Goal: Task Accomplishment & Management: Manage account settings

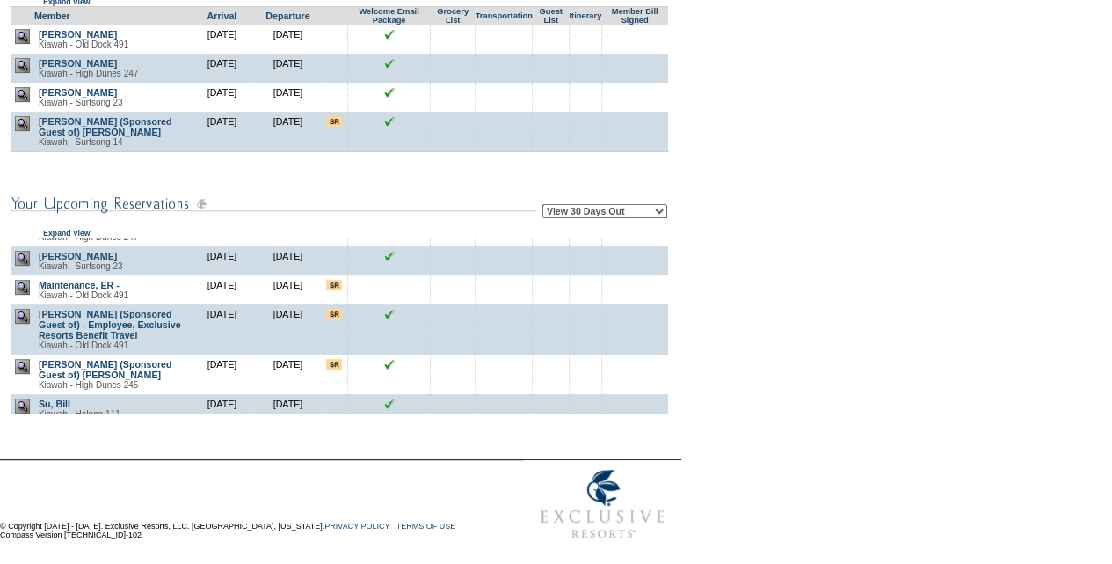
scroll to position [643, 0]
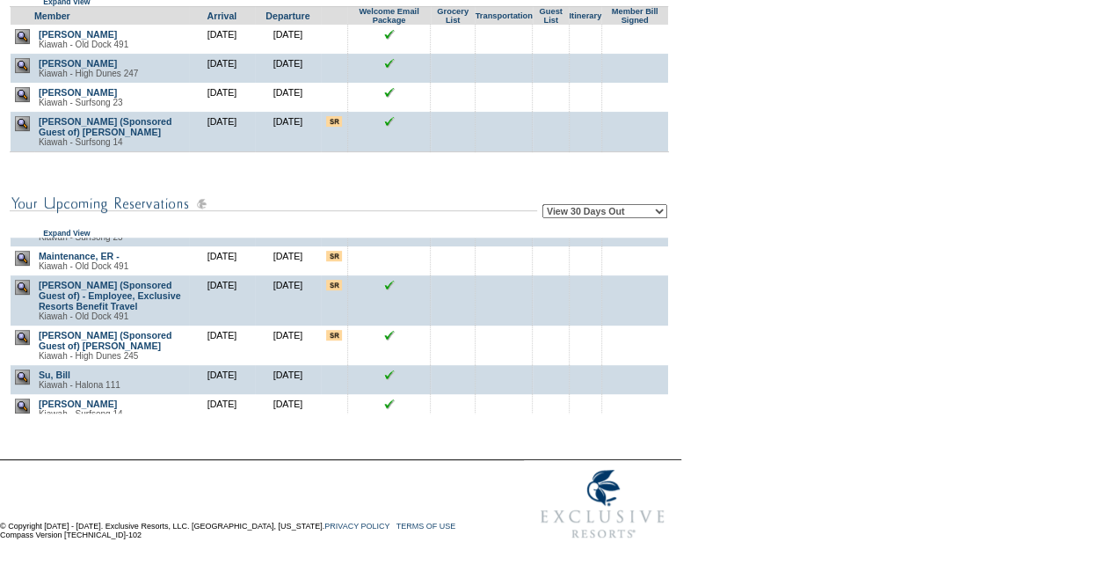
click at [679, 331] on td "Show the reservation icon definitions This is the first travel event for this m…" at bounding box center [341, 155] width 678 height 515
drag, startPoint x: 679, startPoint y: 331, endPoint x: 681, endPoint y: 346, distance: 15.9
click at [681, 346] on table "Show the reservation icon definitions This is the first travel event for this m…" at bounding box center [340, 154] width 681 height 521
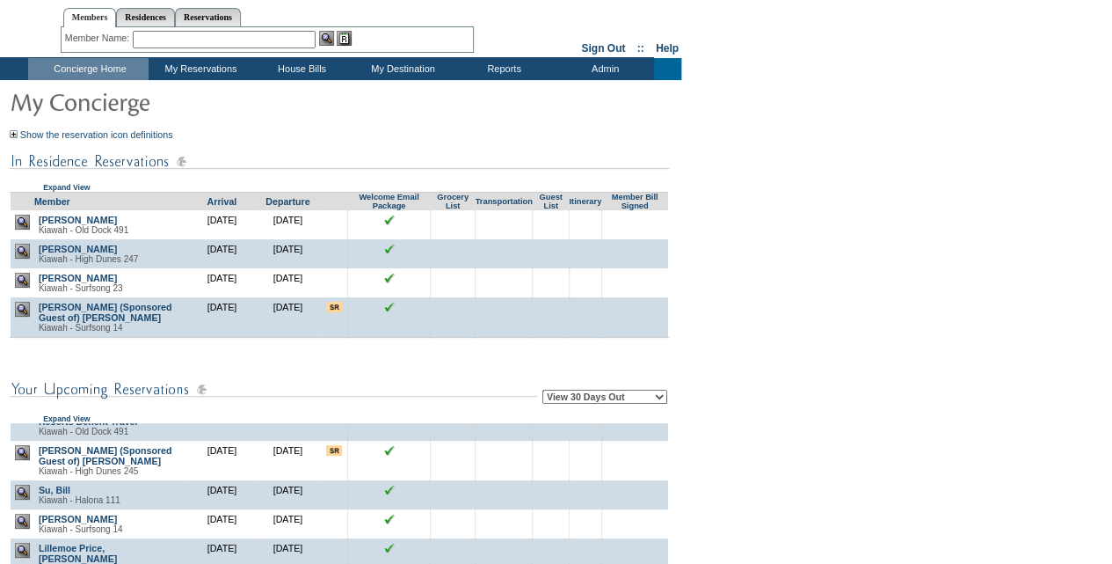
scroll to position [43, 0]
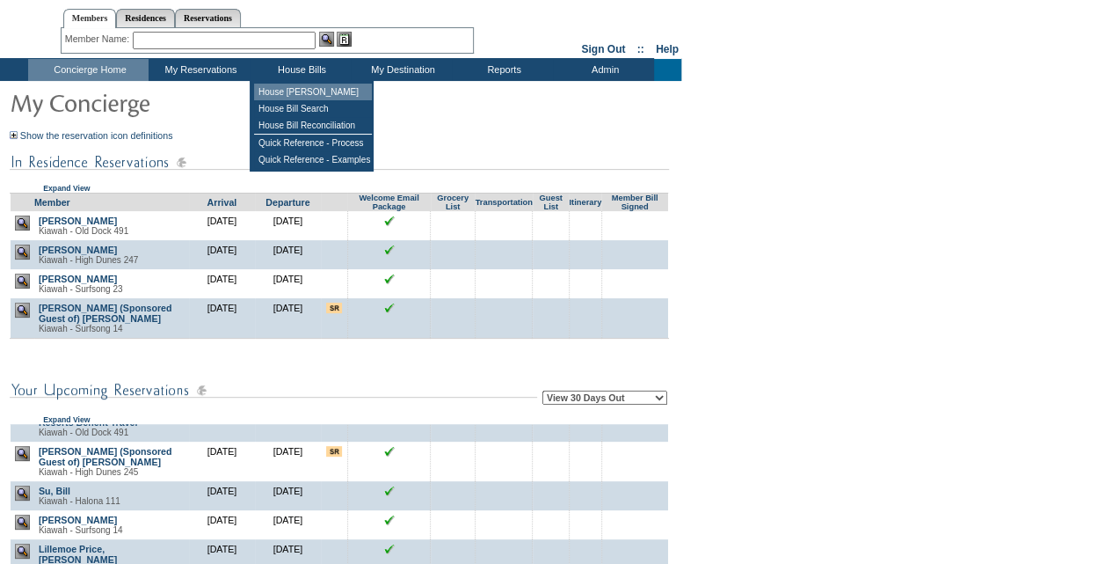
click at [310, 90] on td "House [PERSON_NAME]" at bounding box center [313, 92] width 118 height 17
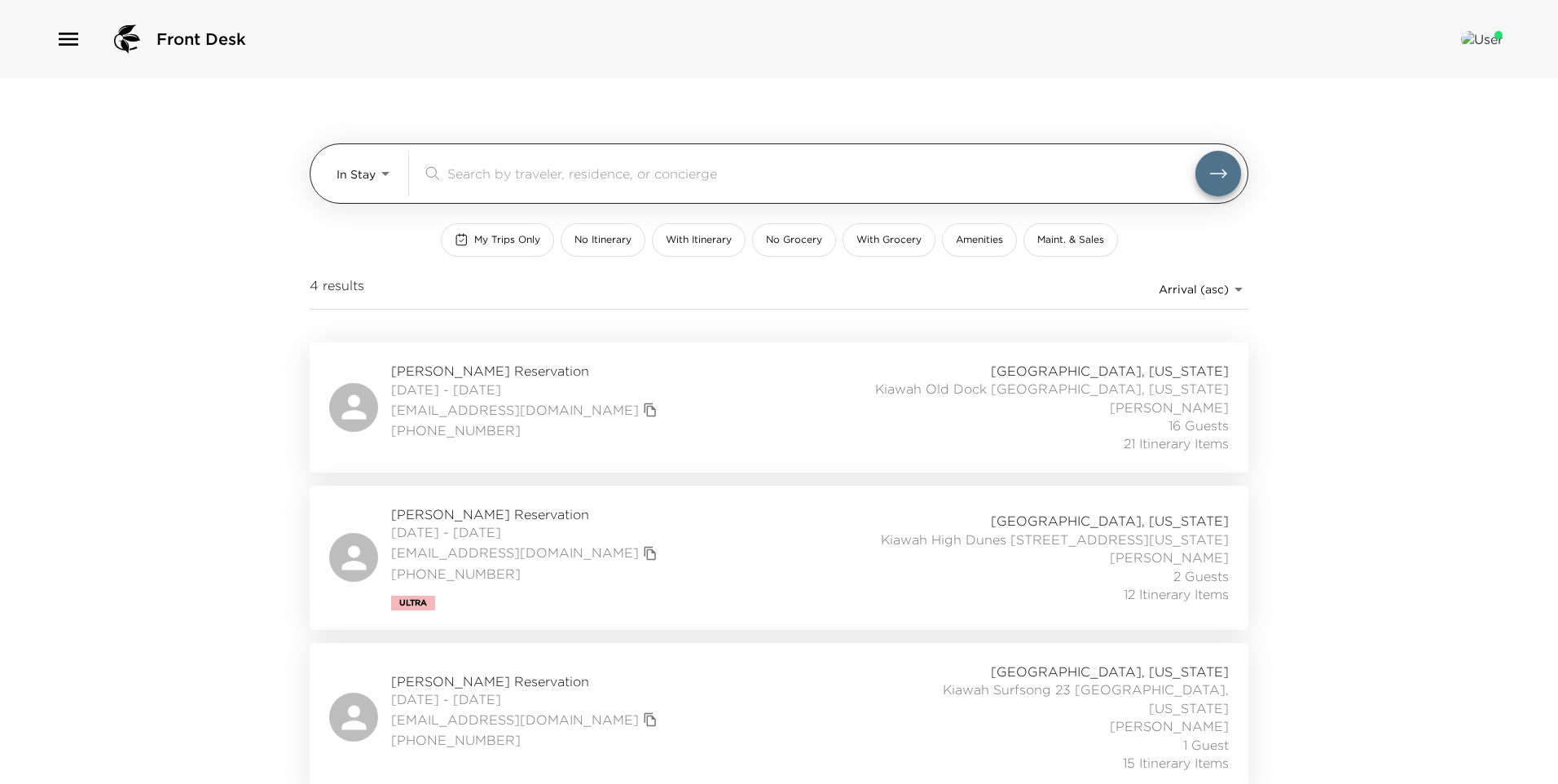
click at [350, 163] on body "Front Desk In Stay In-Stay ​ My Trips Only No Itinerary With Itinerary No Groce…" at bounding box center [779, 392] width 1558 height 784
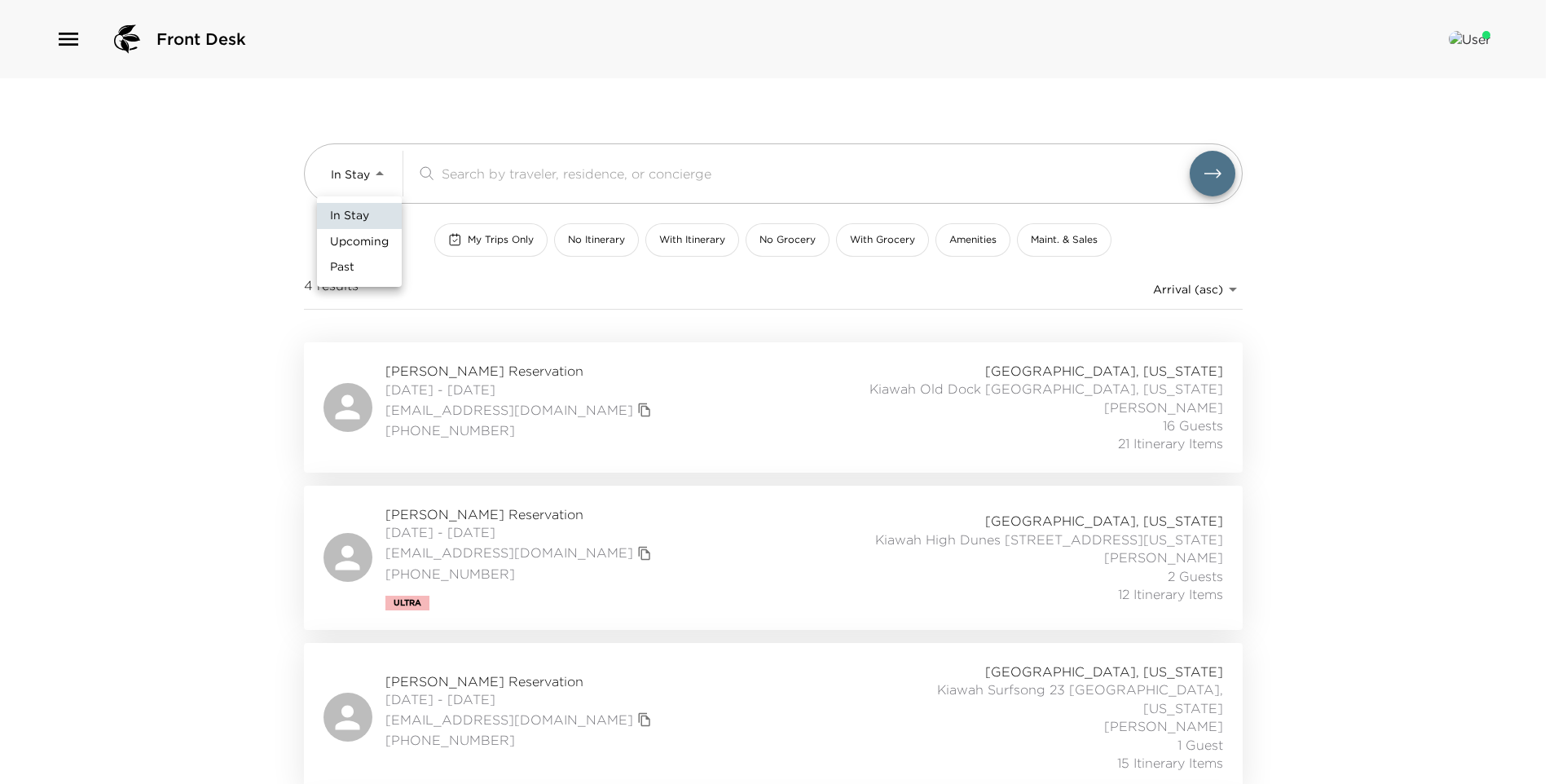
click at [370, 247] on span "Upcoming" at bounding box center [359, 242] width 58 height 17
type input "Upcoming"
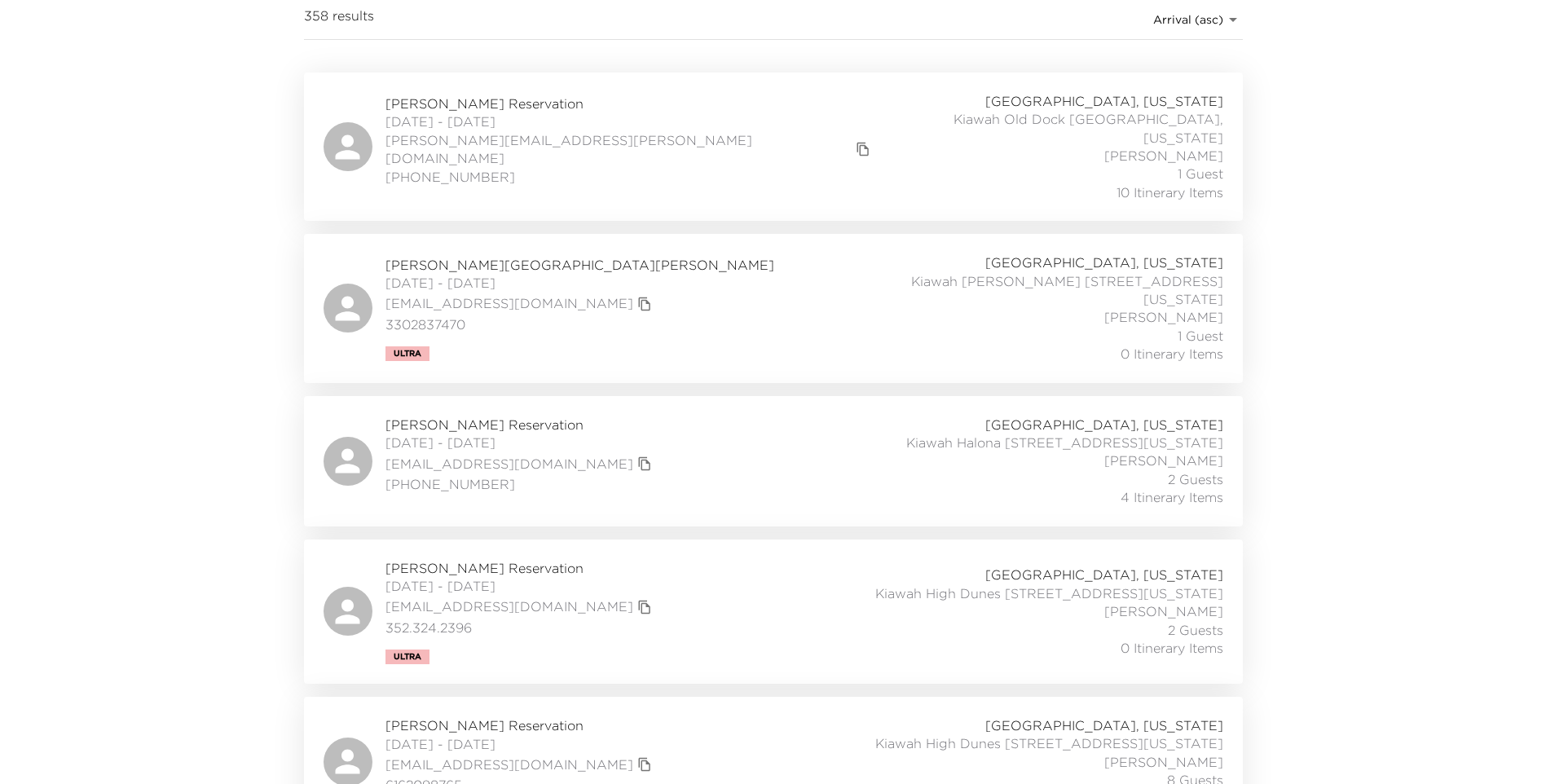
scroll to position [275, 0]
click at [666, 310] on div "[PERSON_NAME][GEOGRAPHIC_DATA][PERSON_NAME] [DATE] - [DATE] [EMAIL_ADDRESS][DOM…" at bounding box center [773, 302] width 900 height 109
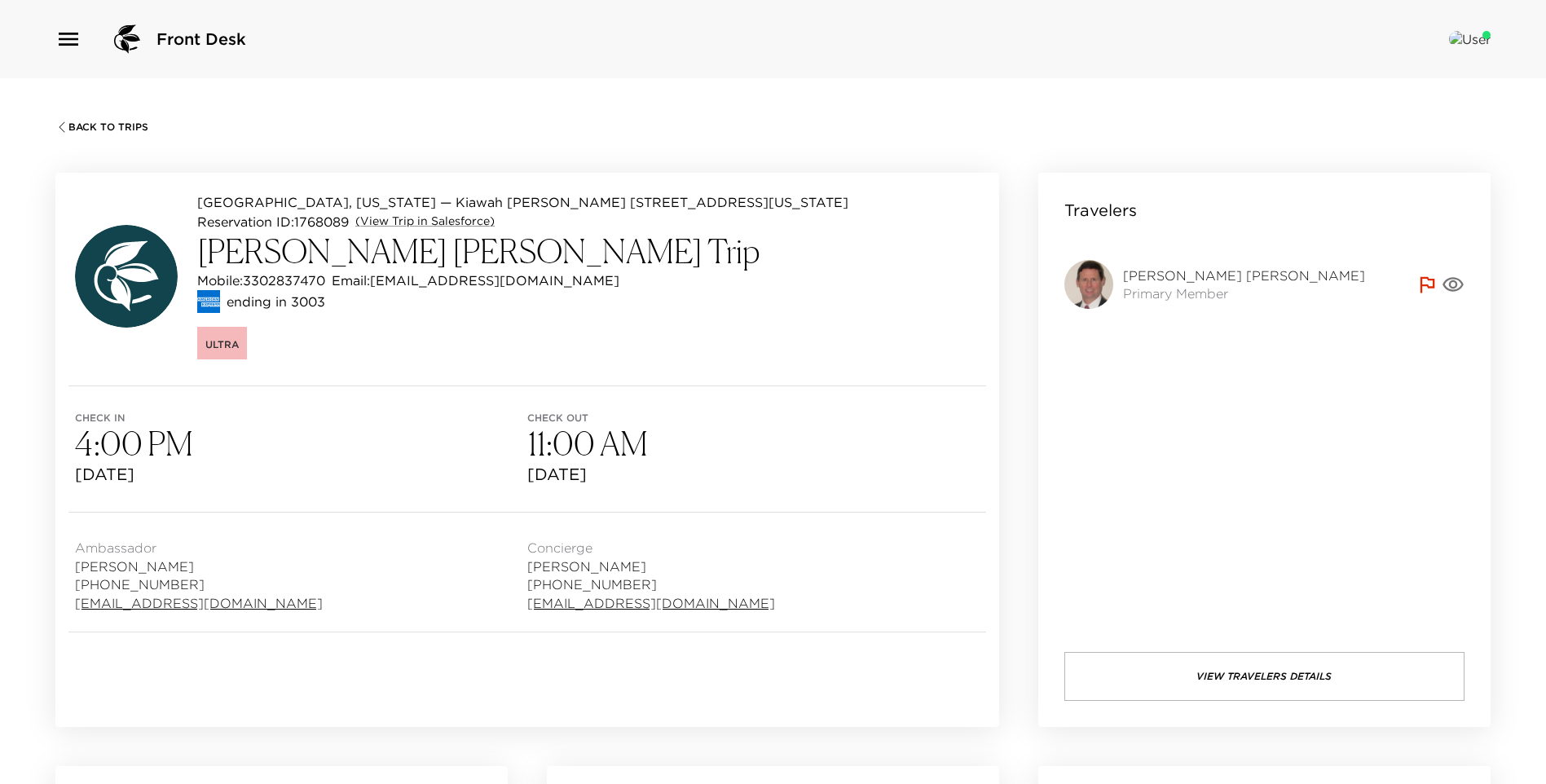
click at [915, 133] on div "Back To Trips Kiawah Island, South Carolina — Kiawah Caroline Shores 455 Kiawah…" at bounding box center [773, 470] width 1546 height 784
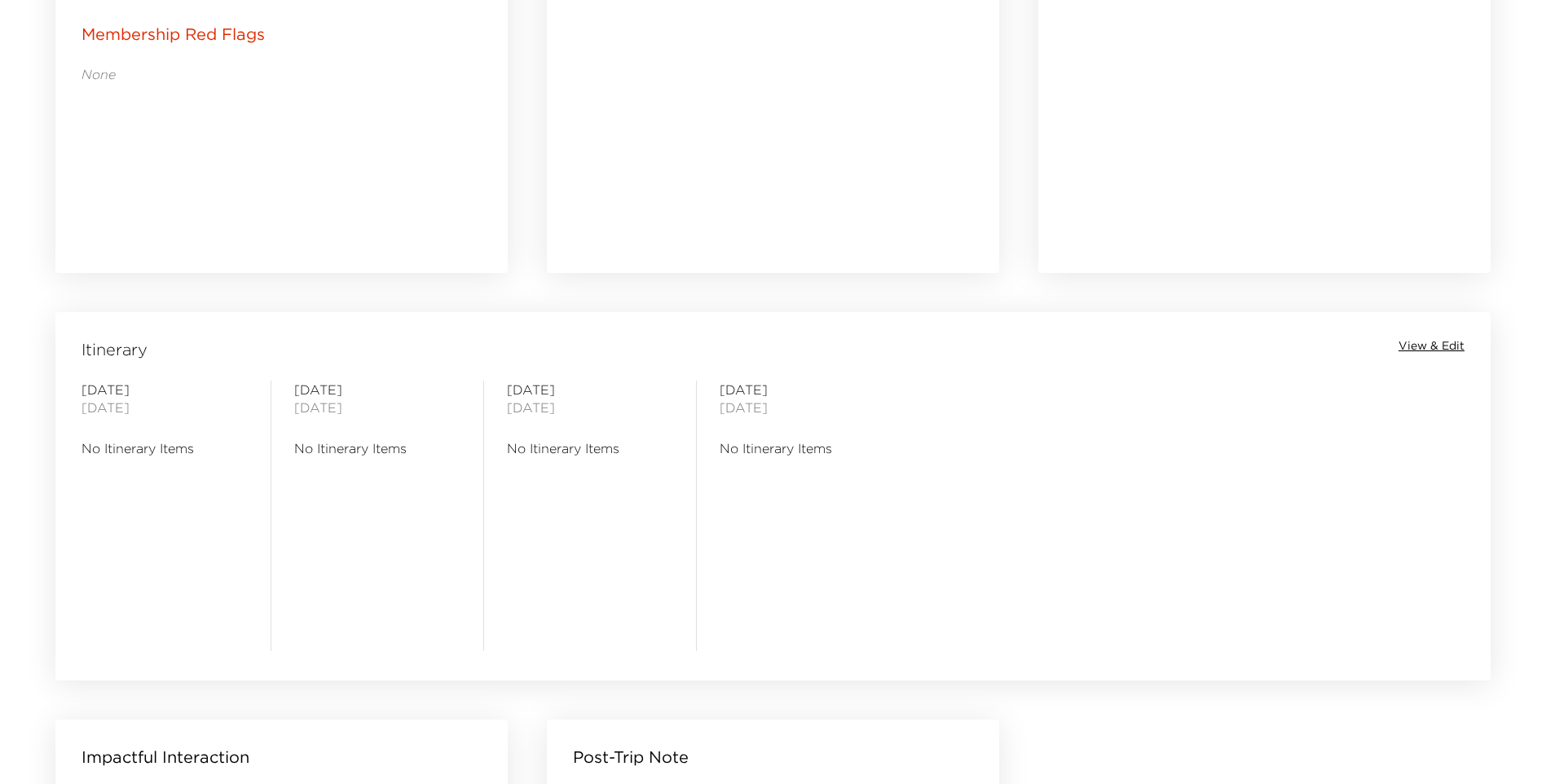
scroll to position [1056, 0]
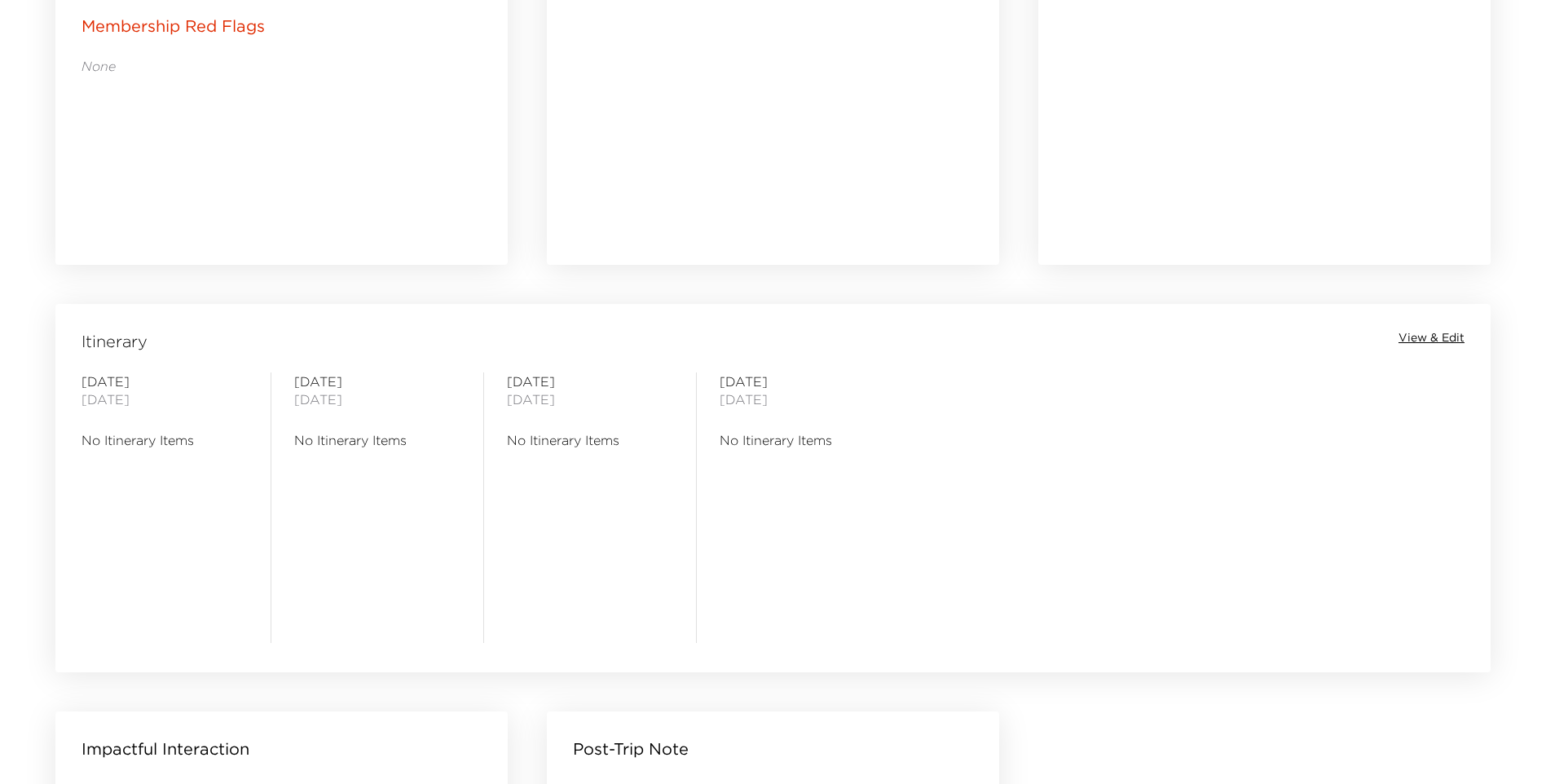
click at [1441, 330] on span "View & Edit" at bounding box center [1431, 338] width 66 height 17
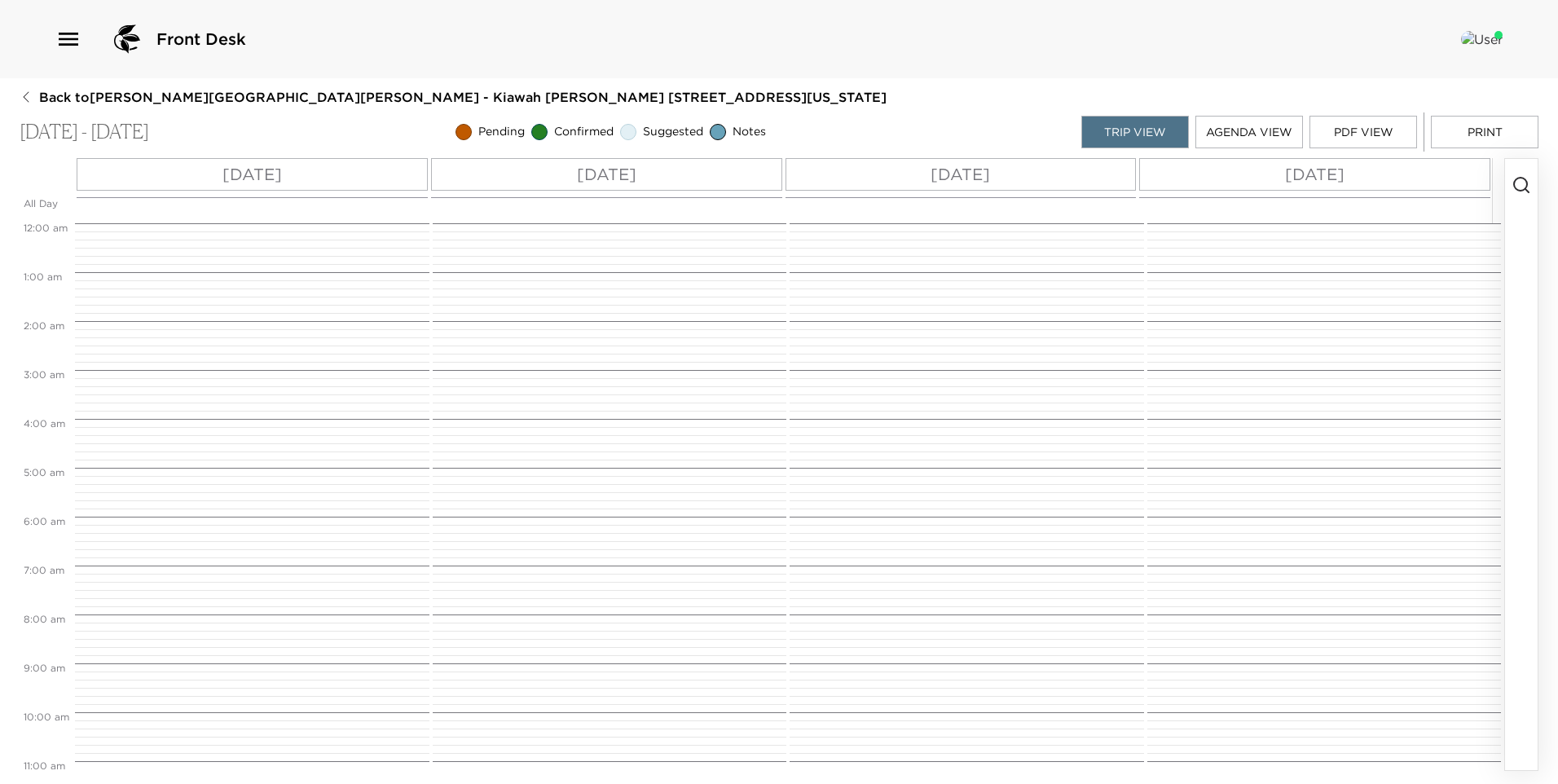
scroll to position [391, 0]
click at [1522, 191] on circle "button" at bounding box center [1521, 184] width 13 height 13
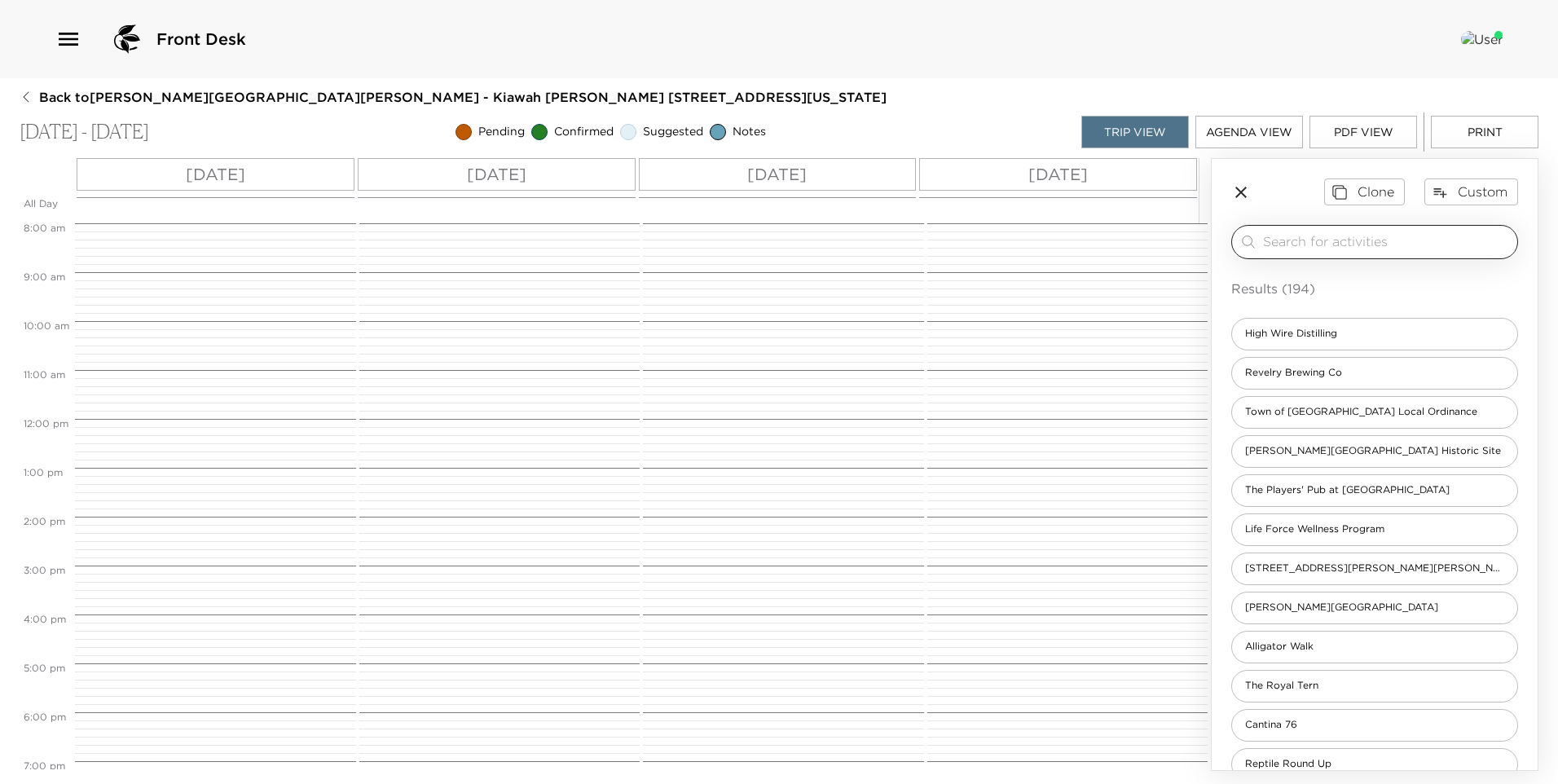
click at [1313, 246] on input "search" at bounding box center [1387, 242] width 247 height 19
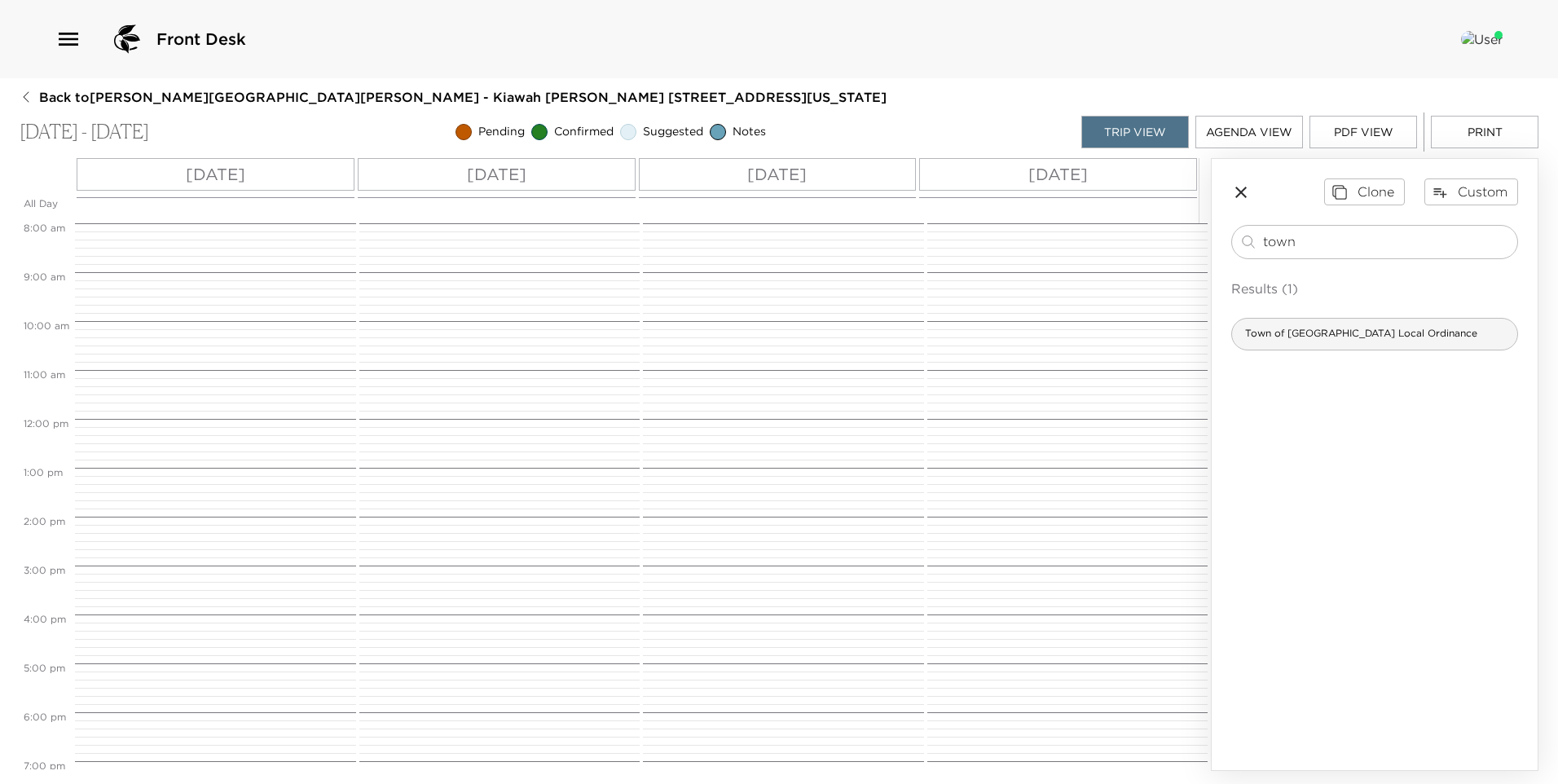
type input "town"
click at [1312, 330] on span "Town of Kiawah Local Ordinance" at bounding box center [1361, 334] width 259 height 14
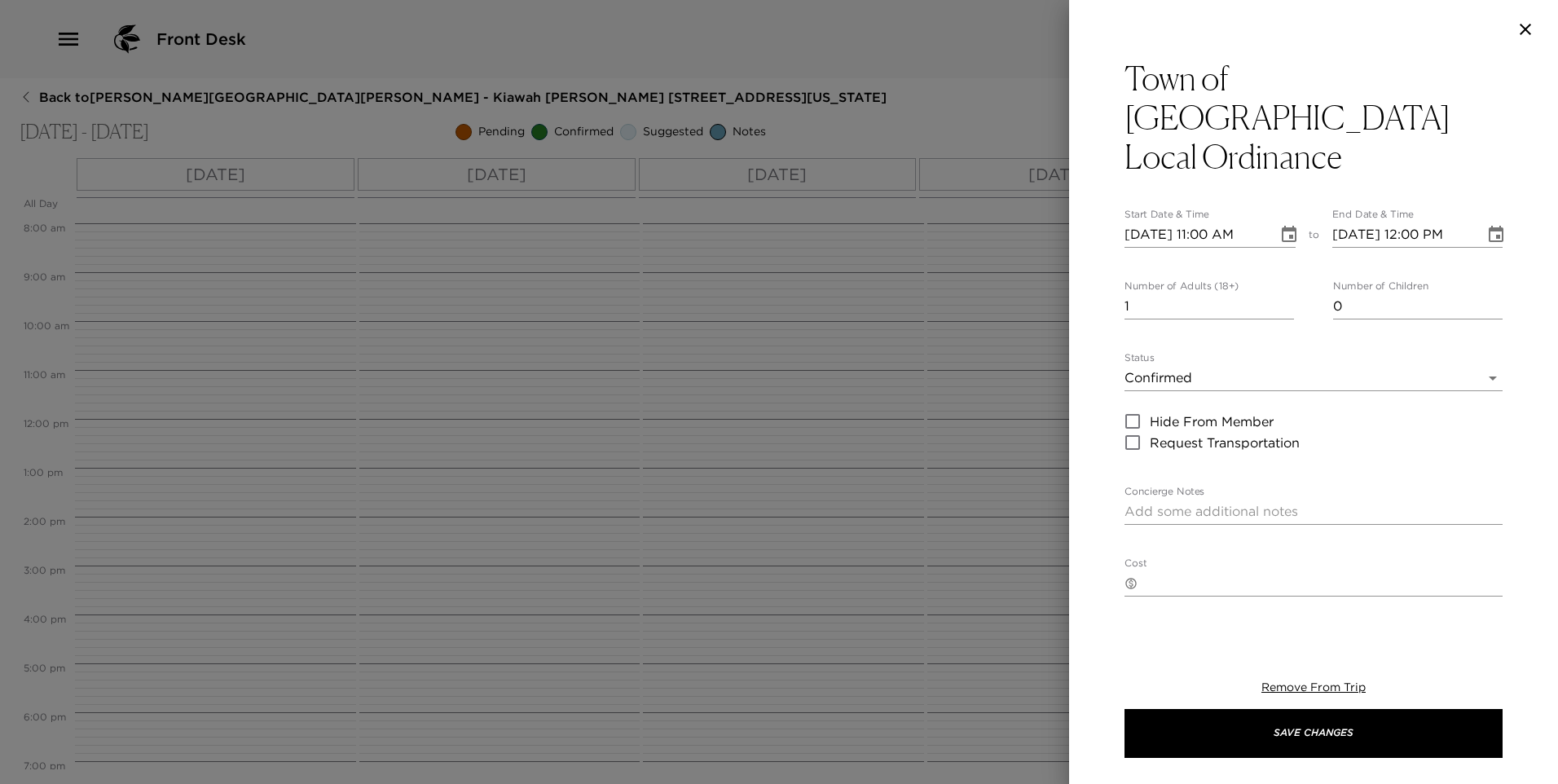
type textarea "The Town of Kiawah has an ordinance in place for short-term use of properties o…"
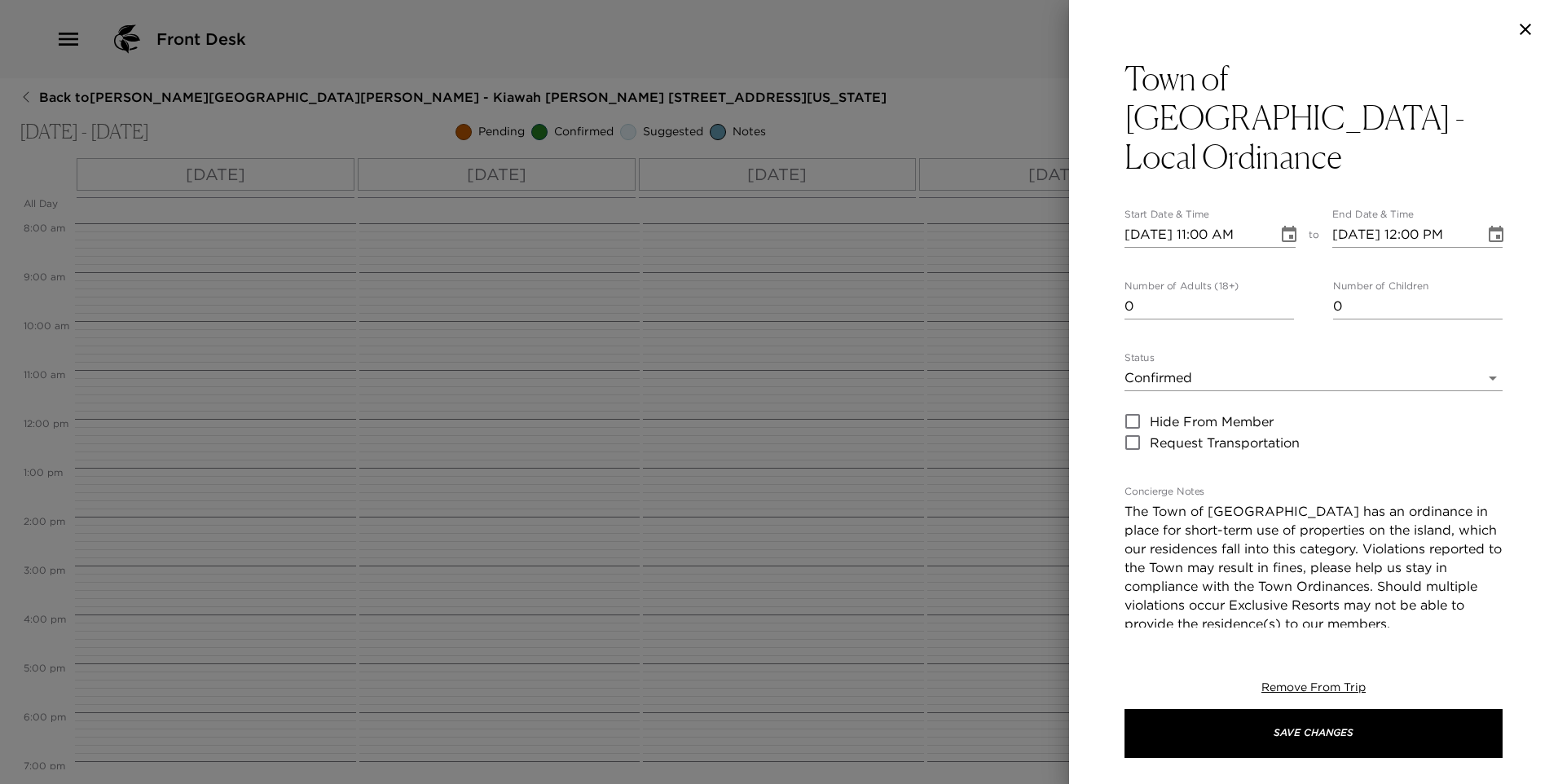
type input "0"
click at [1282, 294] on input "0" at bounding box center [1209, 307] width 170 height 26
click at [1215, 221] on input "09/04/2025 11:00 AM" at bounding box center [1195, 234] width 142 height 26
type input "09/04/2025 04:00 PM"
type input "09/04/2025 05:00 PM"
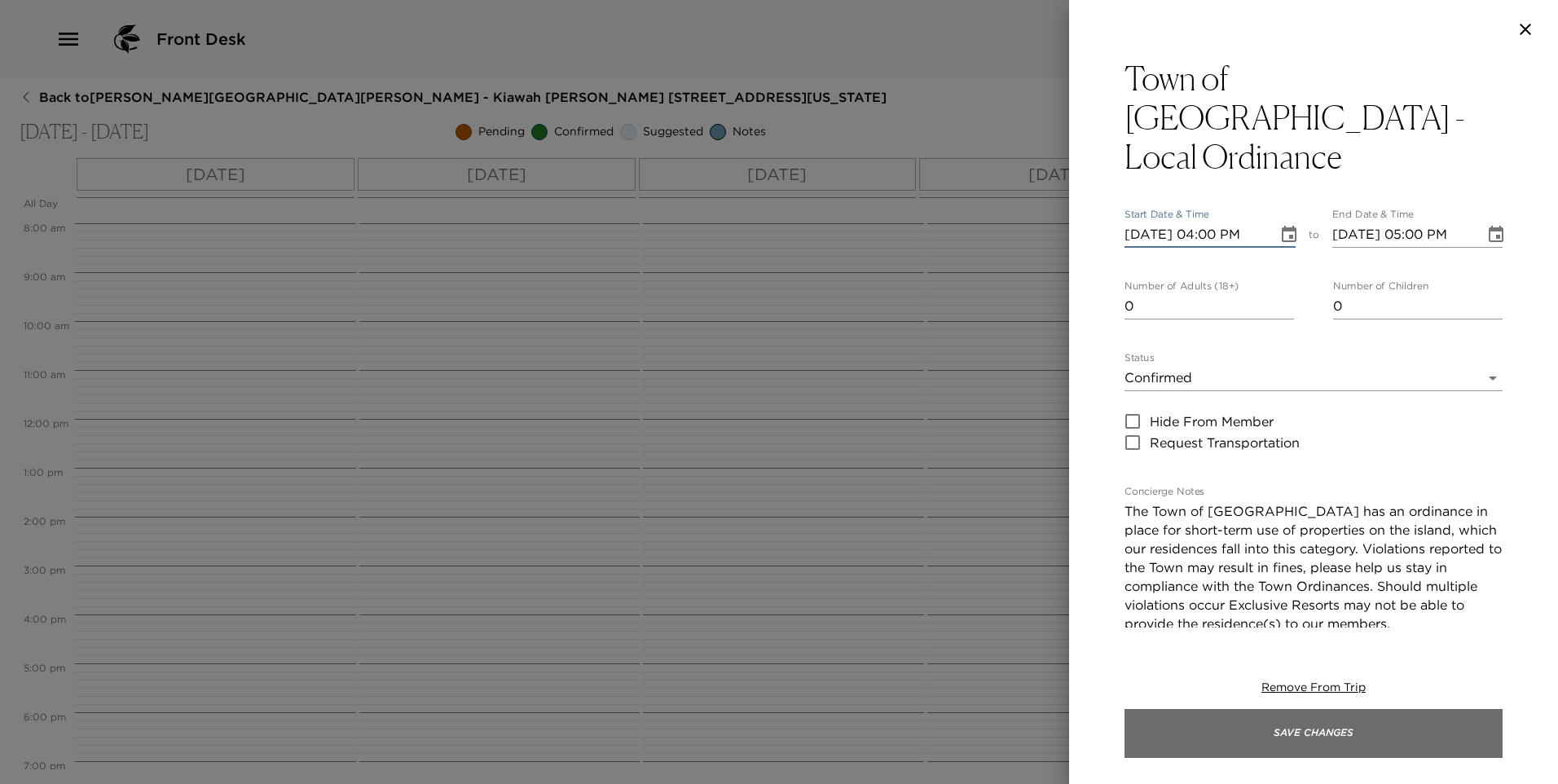
type input "09/04/2025 04:00 PM"
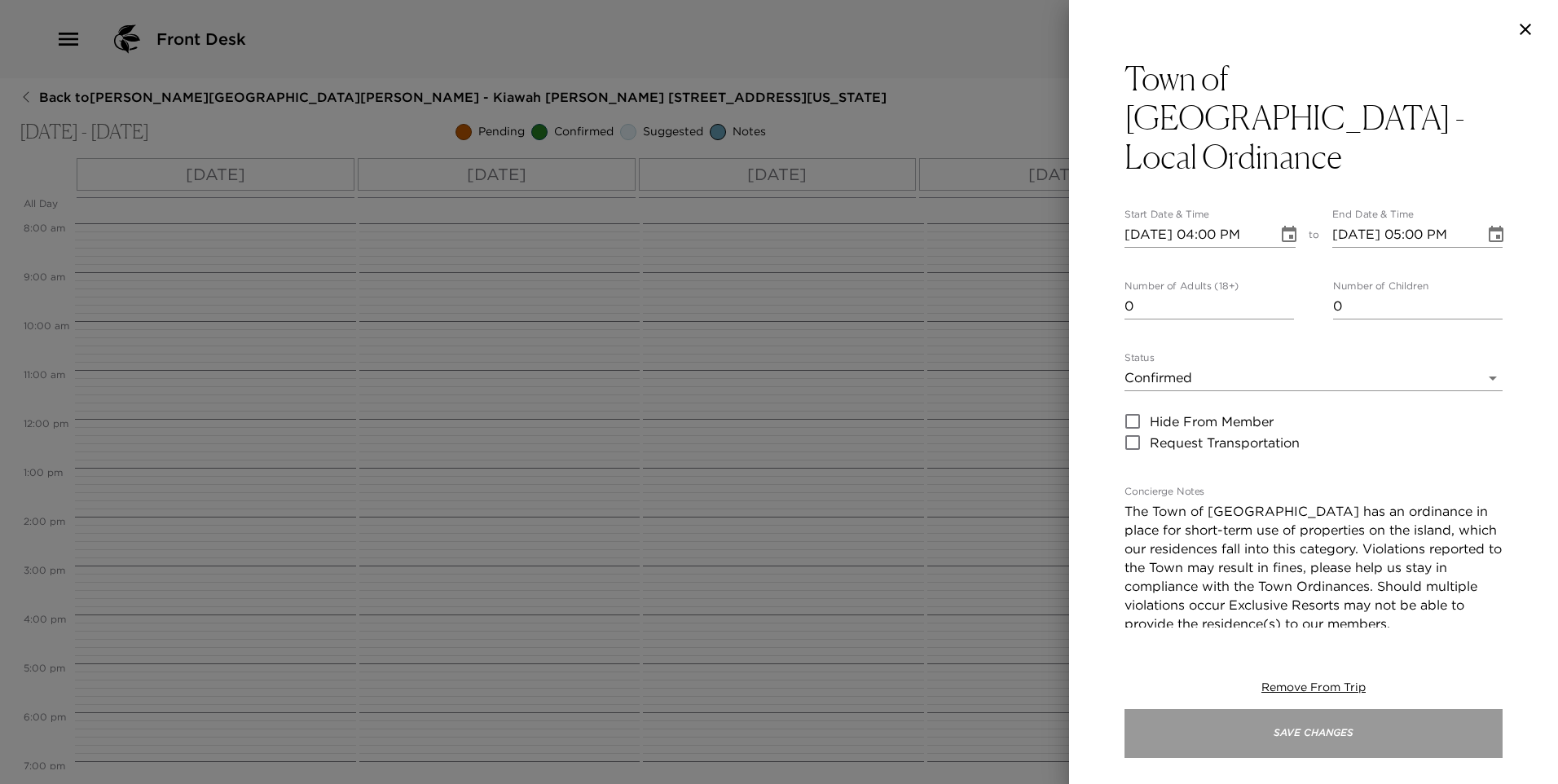
click at [1232, 723] on button "Save Changes" at bounding box center [1313, 733] width 378 height 49
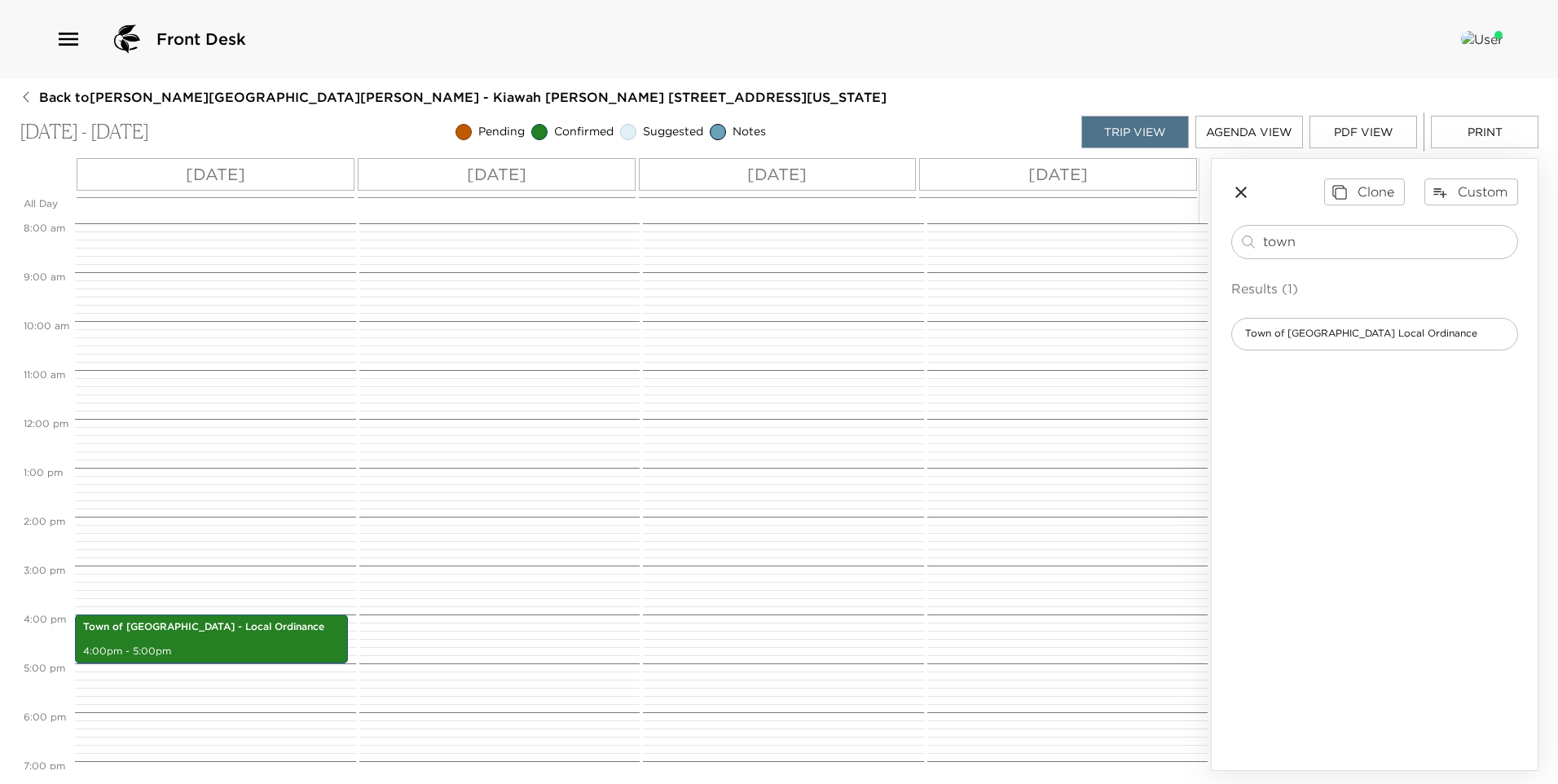
click at [1239, 193] on icon "button" at bounding box center [1241, 192] width 11 height 11
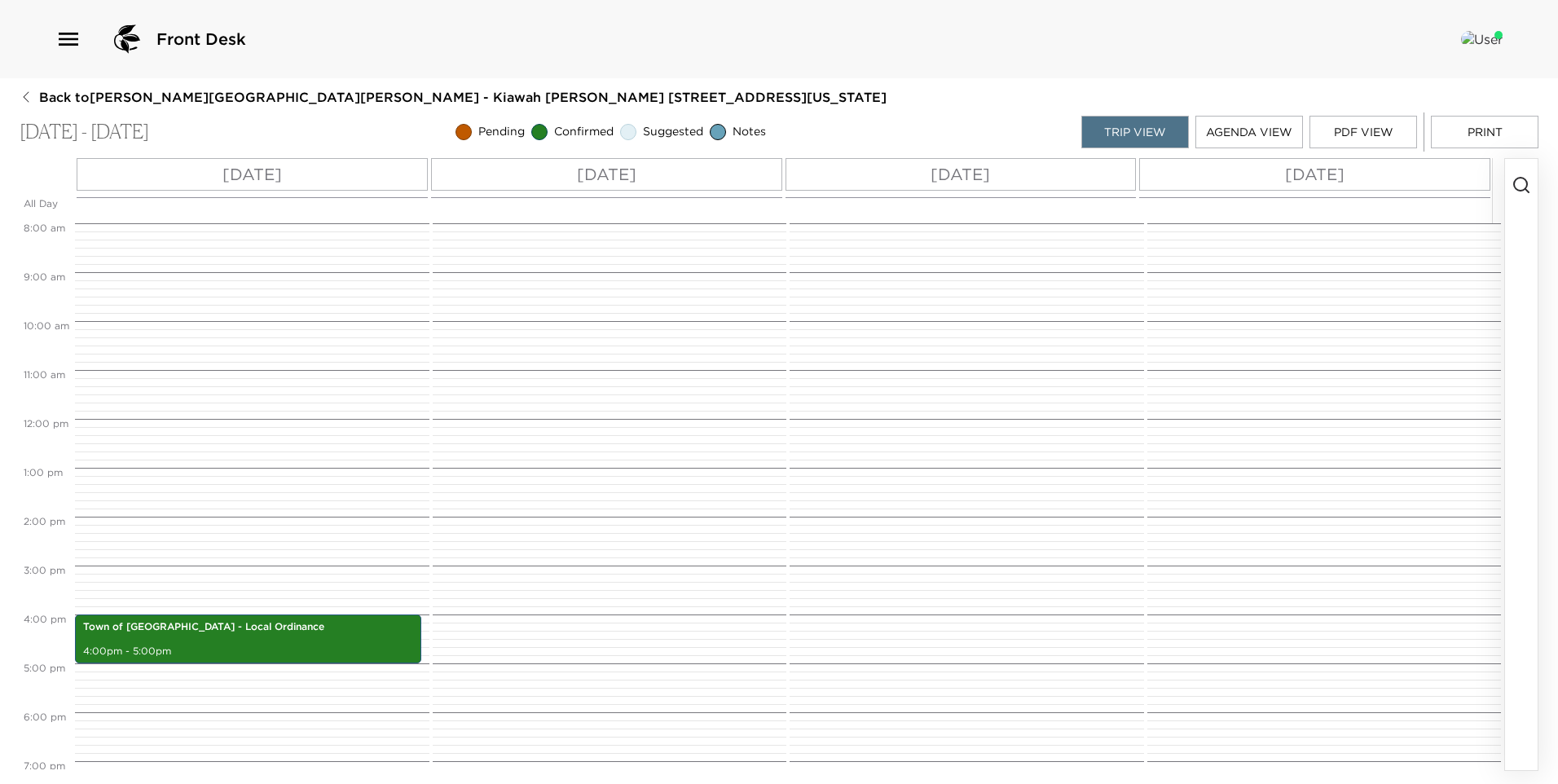
click at [1521, 191] on circle "button" at bounding box center [1521, 184] width 13 height 13
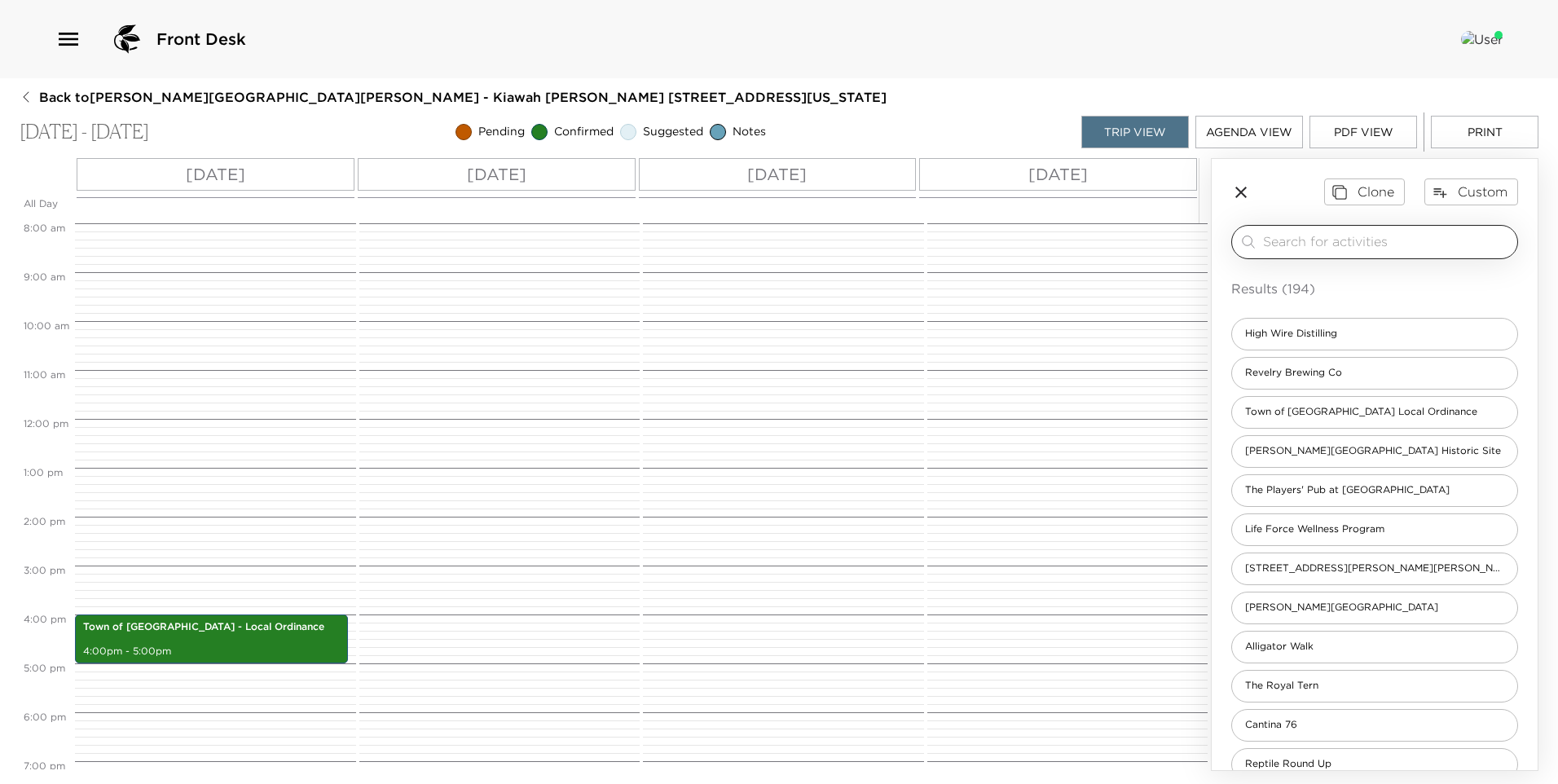
click at [1363, 243] on input "search" at bounding box center [1387, 242] width 247 height 19
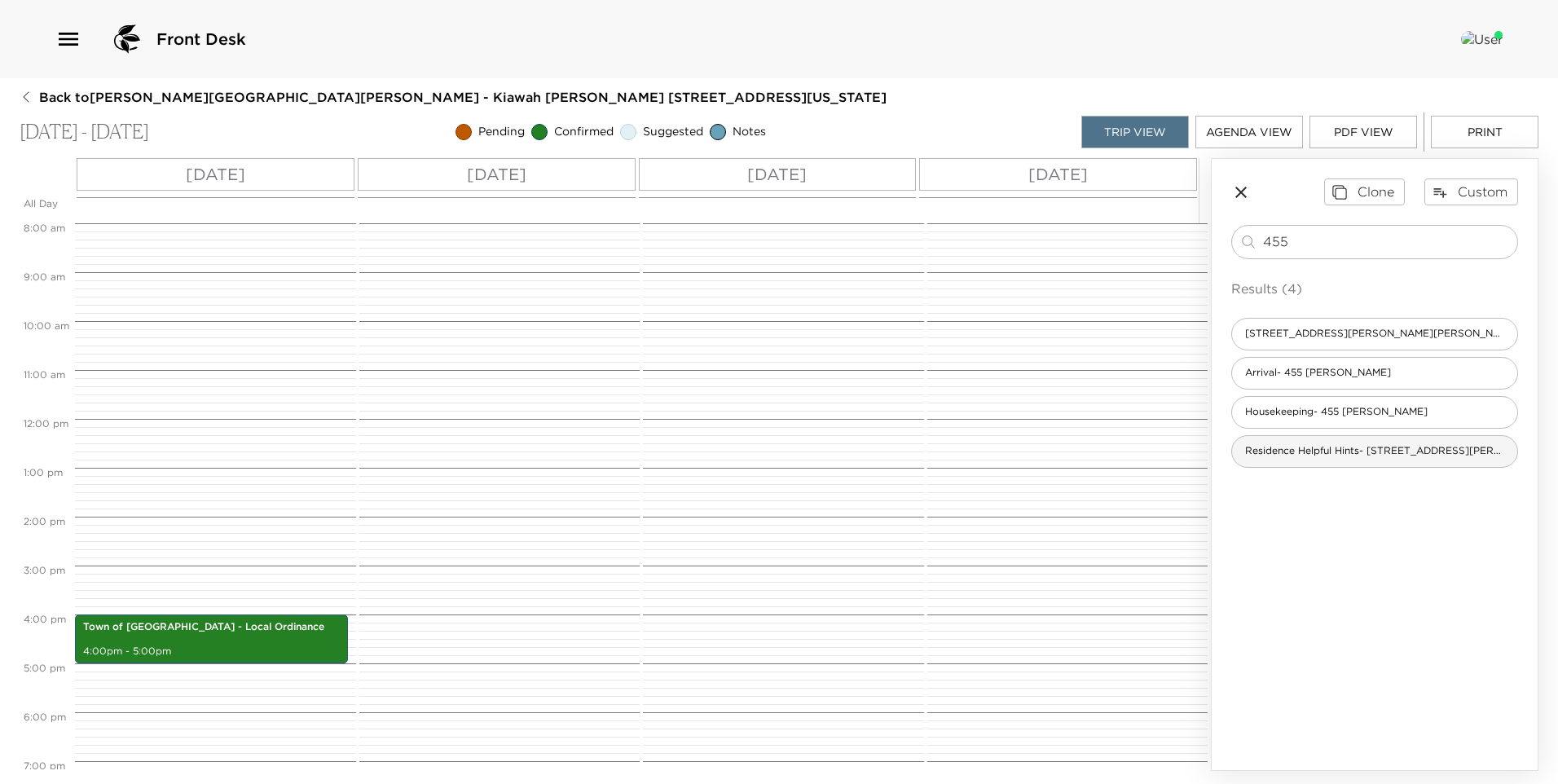
type input "455"
click at [1342, 449] on span "Residence Helpful Hints- 455 Caroline Shores" at bounding box center [1374, 450] width 285 height 14
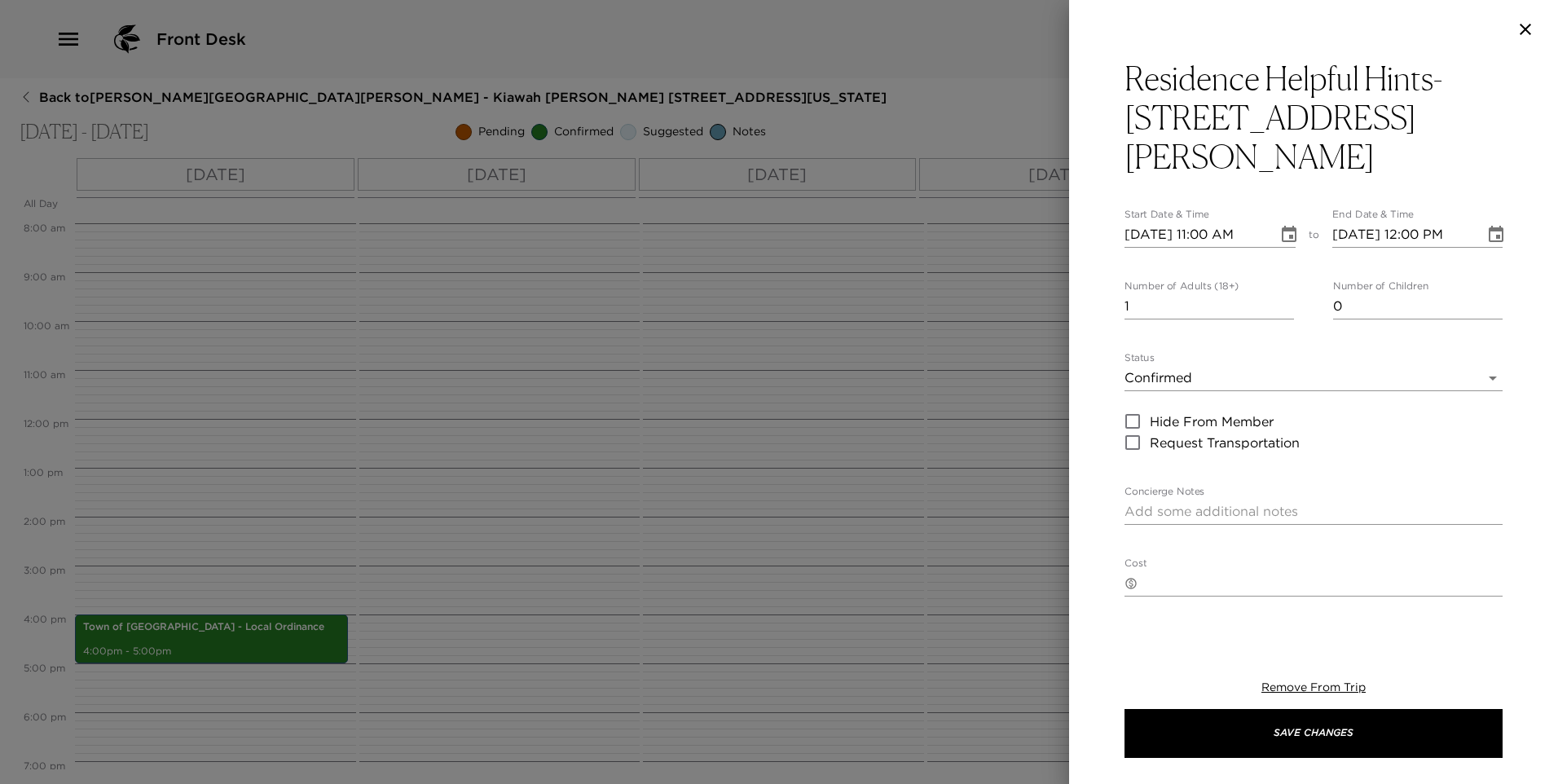
type textarea "Kiawah Island Residence Helpful Hints Welcome to your Kiawah Island home! For y…"
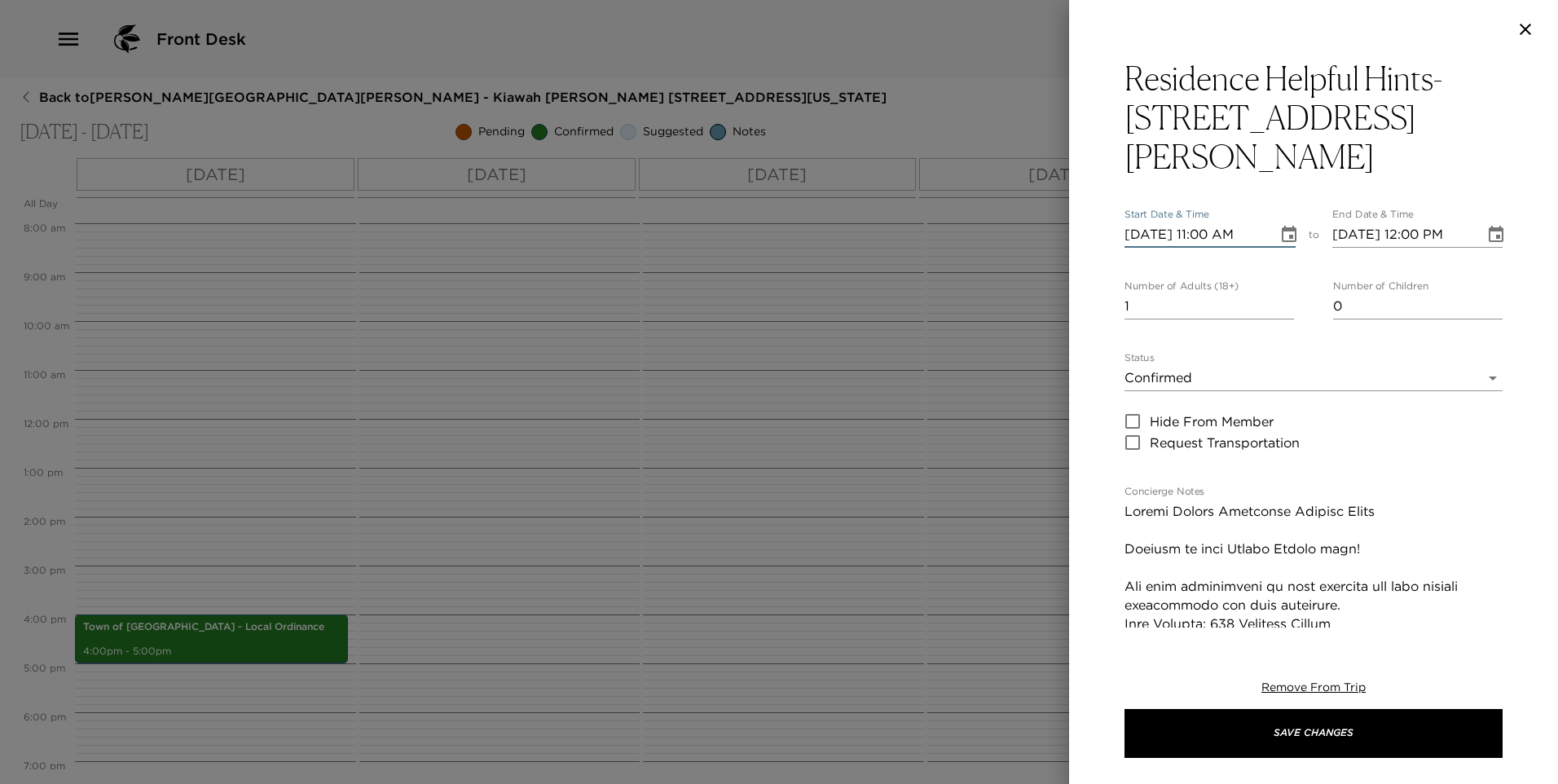
click at [1219, 221] on input "09/04/2025 11:00 AM" at bounding box center [1195, 234] width 142 height 26
type input "09/04/2025 04:00 PM"
type input "09/04/2025 05:00 PM"
type input "09/04/2025 04:00 PM"
type input "0"
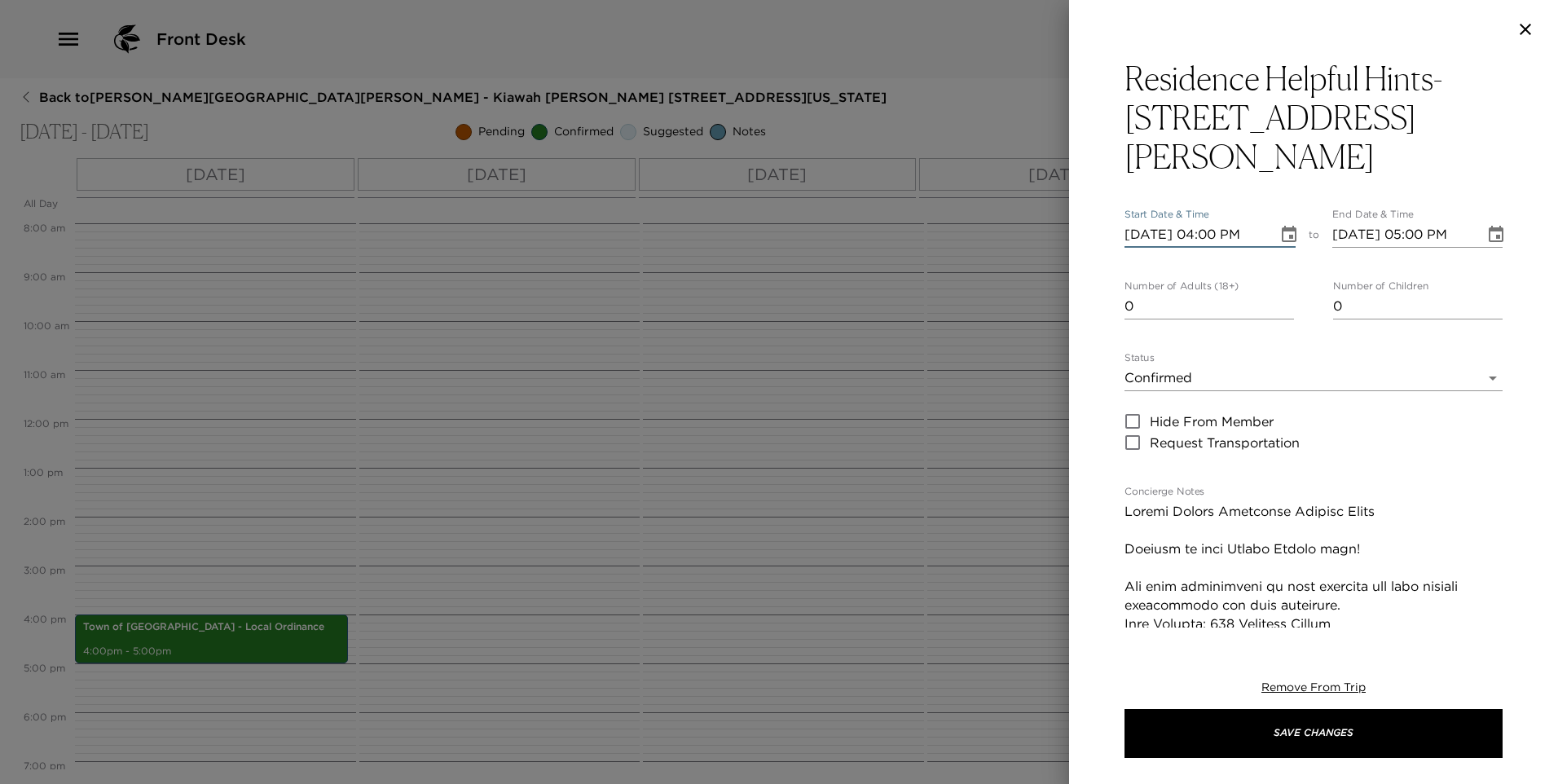
click at [1281, 294] on input "0" at bounding box center [1209, 307] width 170 height 26
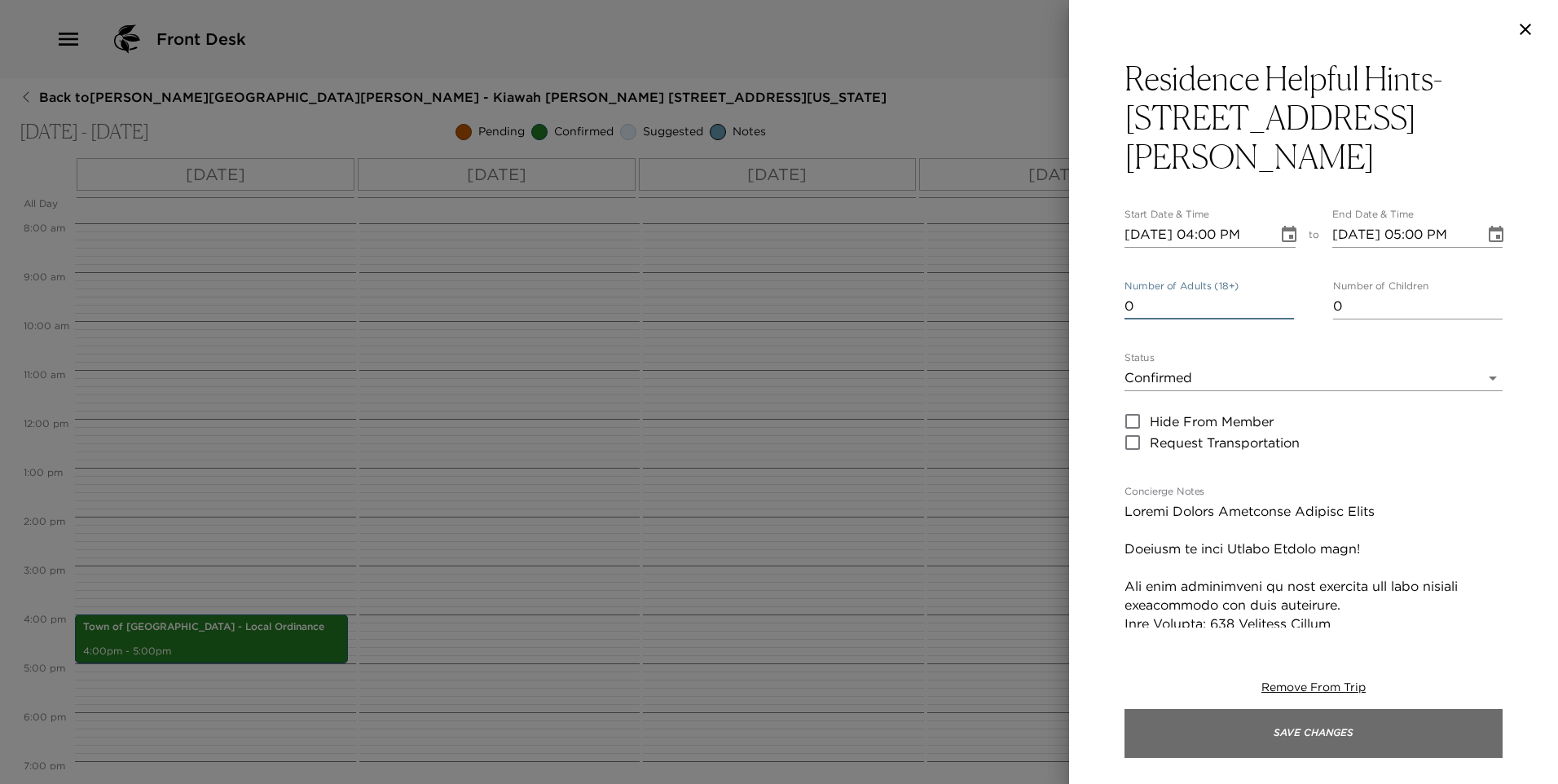
click at [1187, 732] on button "Save Changes" at bounding box center [1313, 733] width 378 height 49
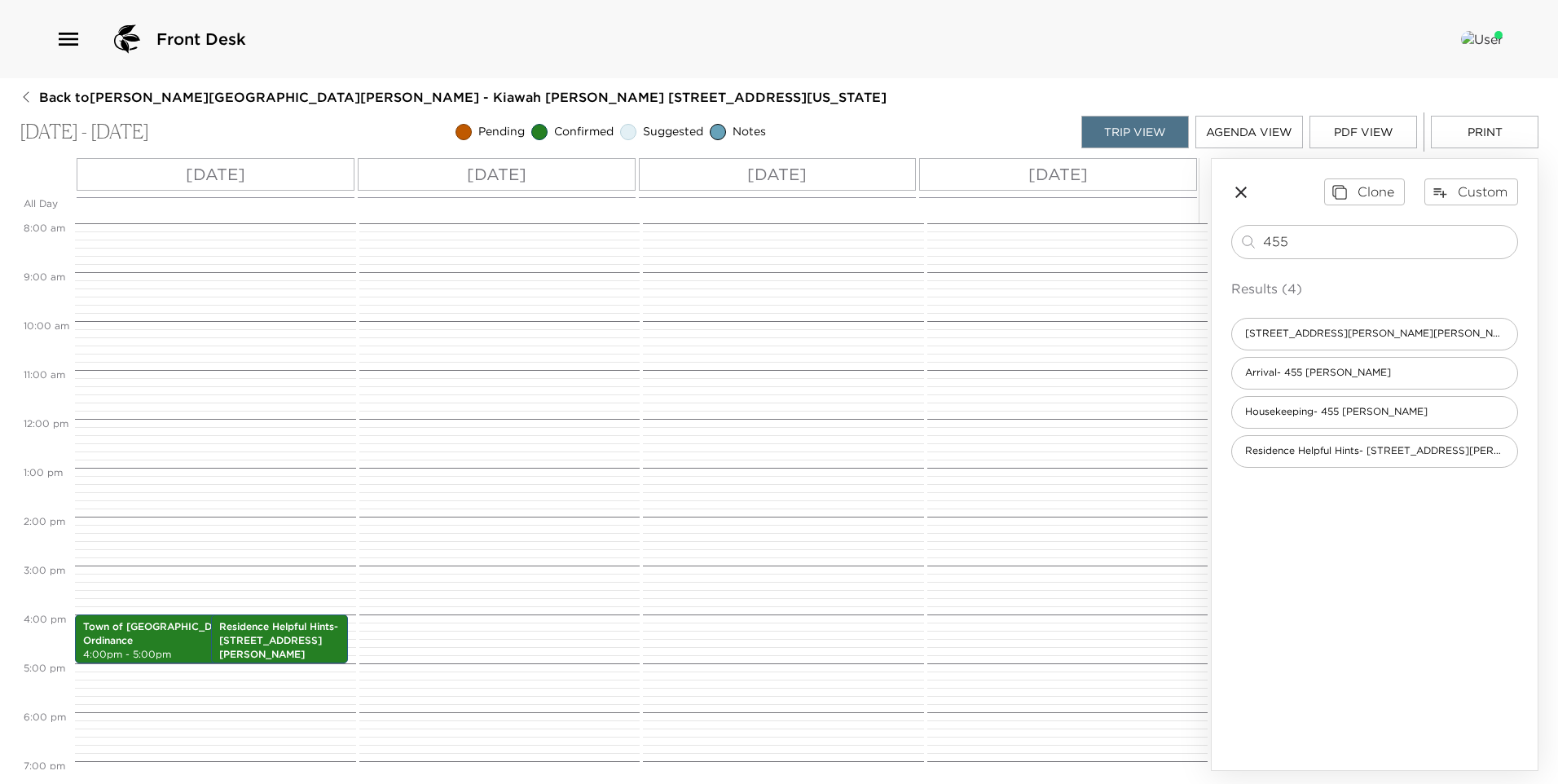
click at [1246, 185] on icon "button" at bounding box center [1241, 192] width 19 height 19
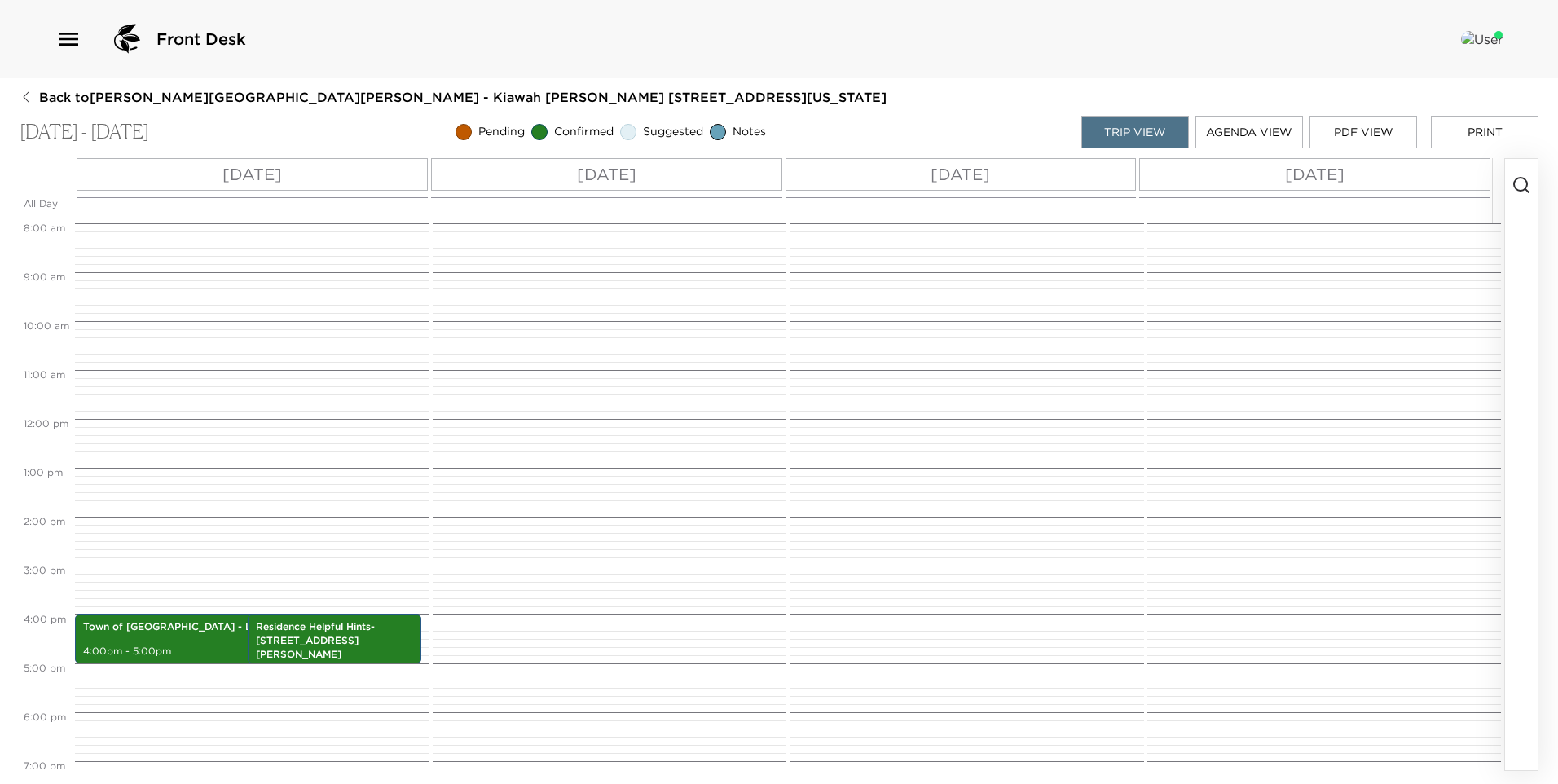
click at [1518, 196] on button "button" at bounding box center [1521, 463] width 32 height 611
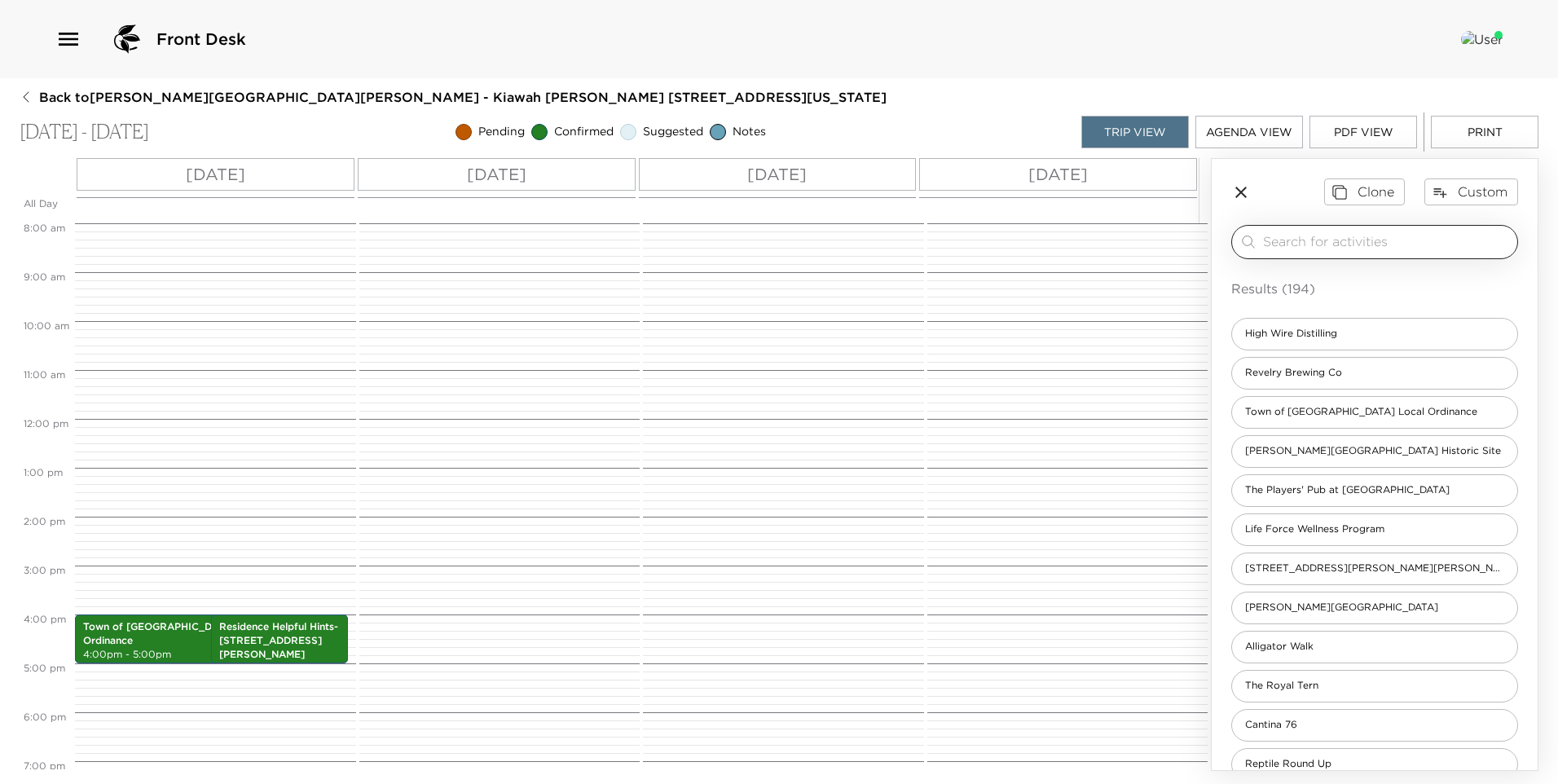
click at [1387, 231] on div "​" at bounding box center [1375, 242] width 287 height 34
click at [1385, 237] on input "search" at bounding box center [1387, 242] width 247 height 19
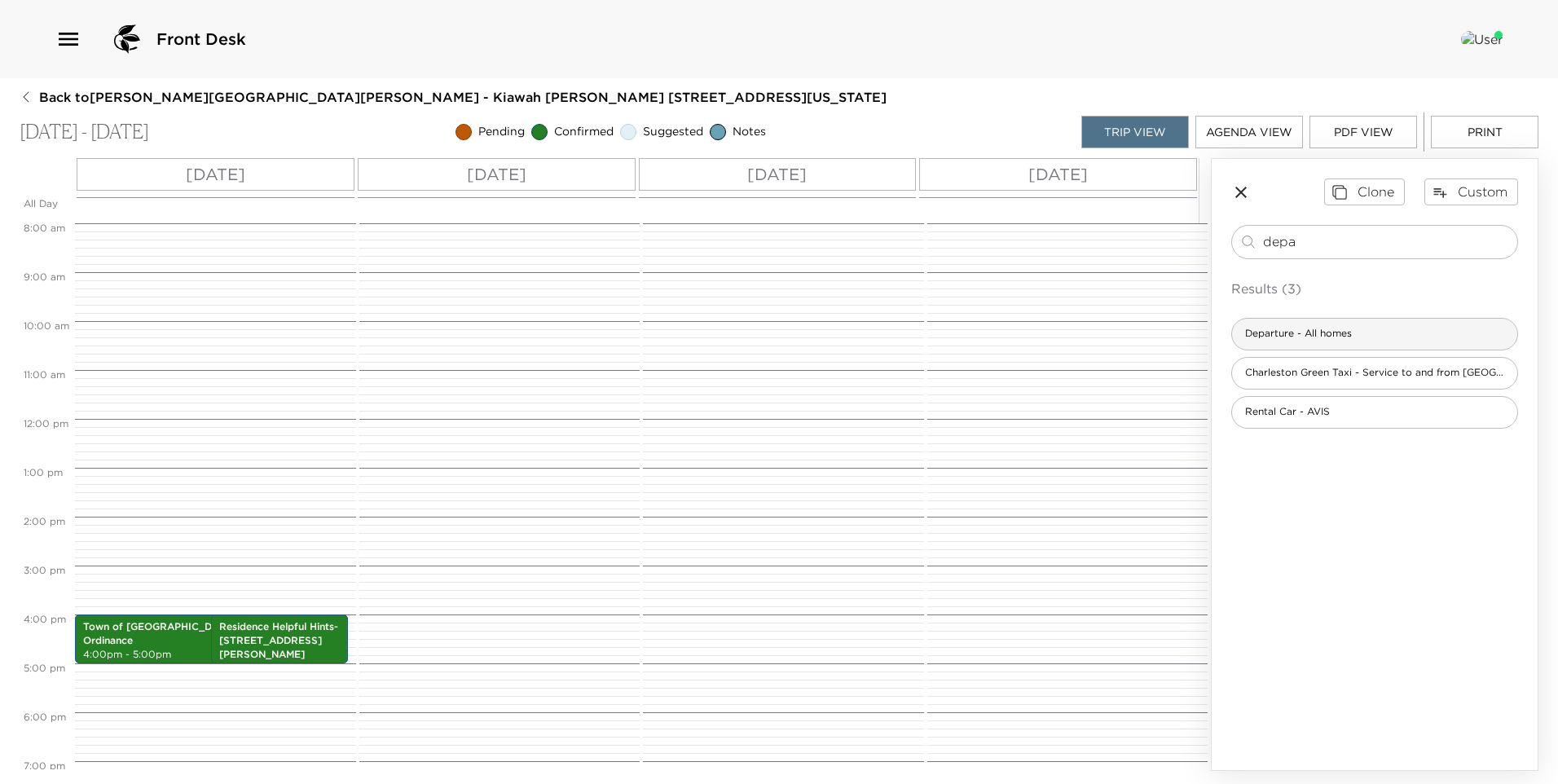
type input "depa"
click at [1334, 331] on span "Departure - All homes" at bounding box center [1298, 334] width 133 height 14
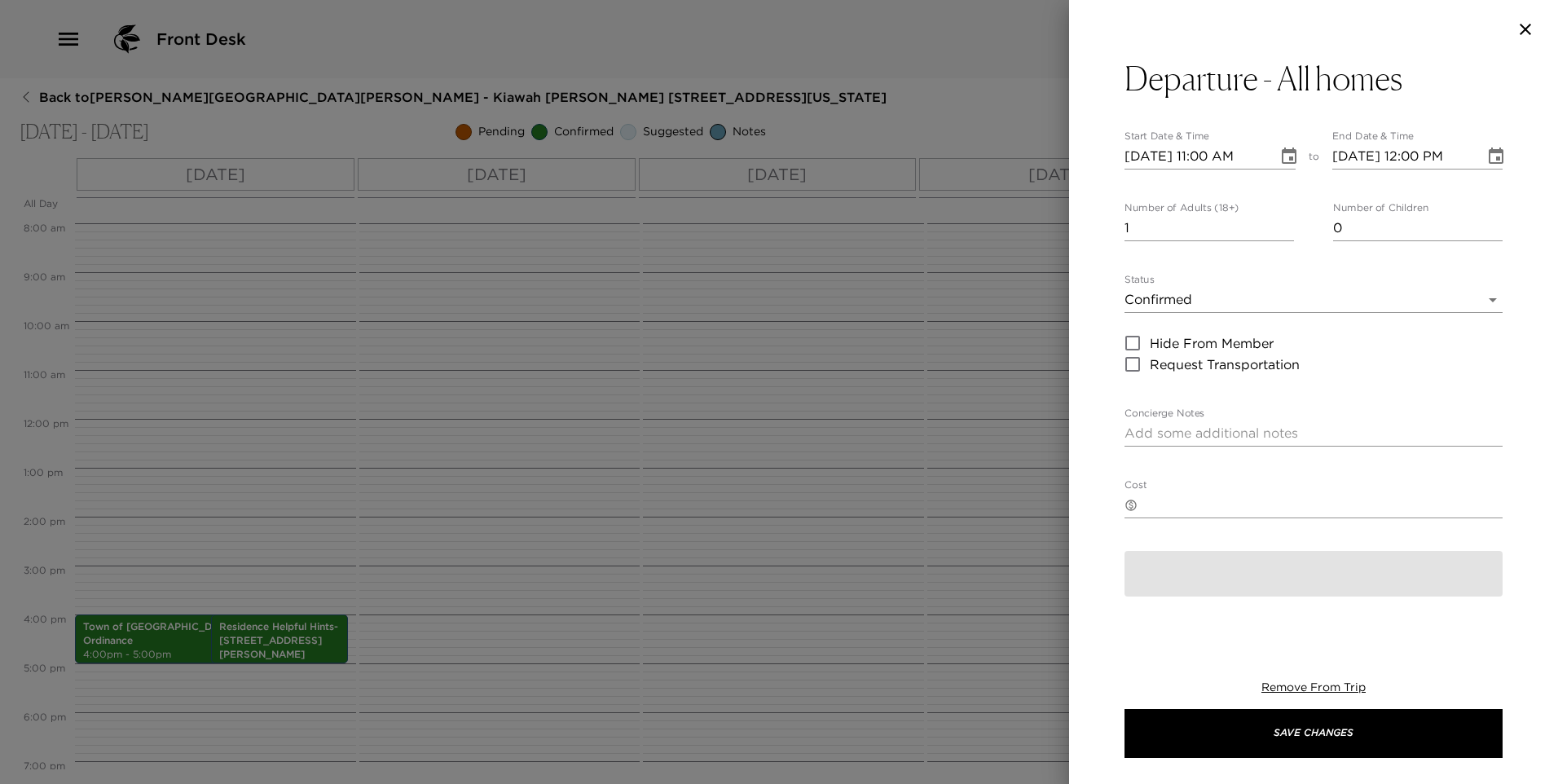
type textarea "Please note that check out time is 11:00 a.m. I am available to assist you with…"
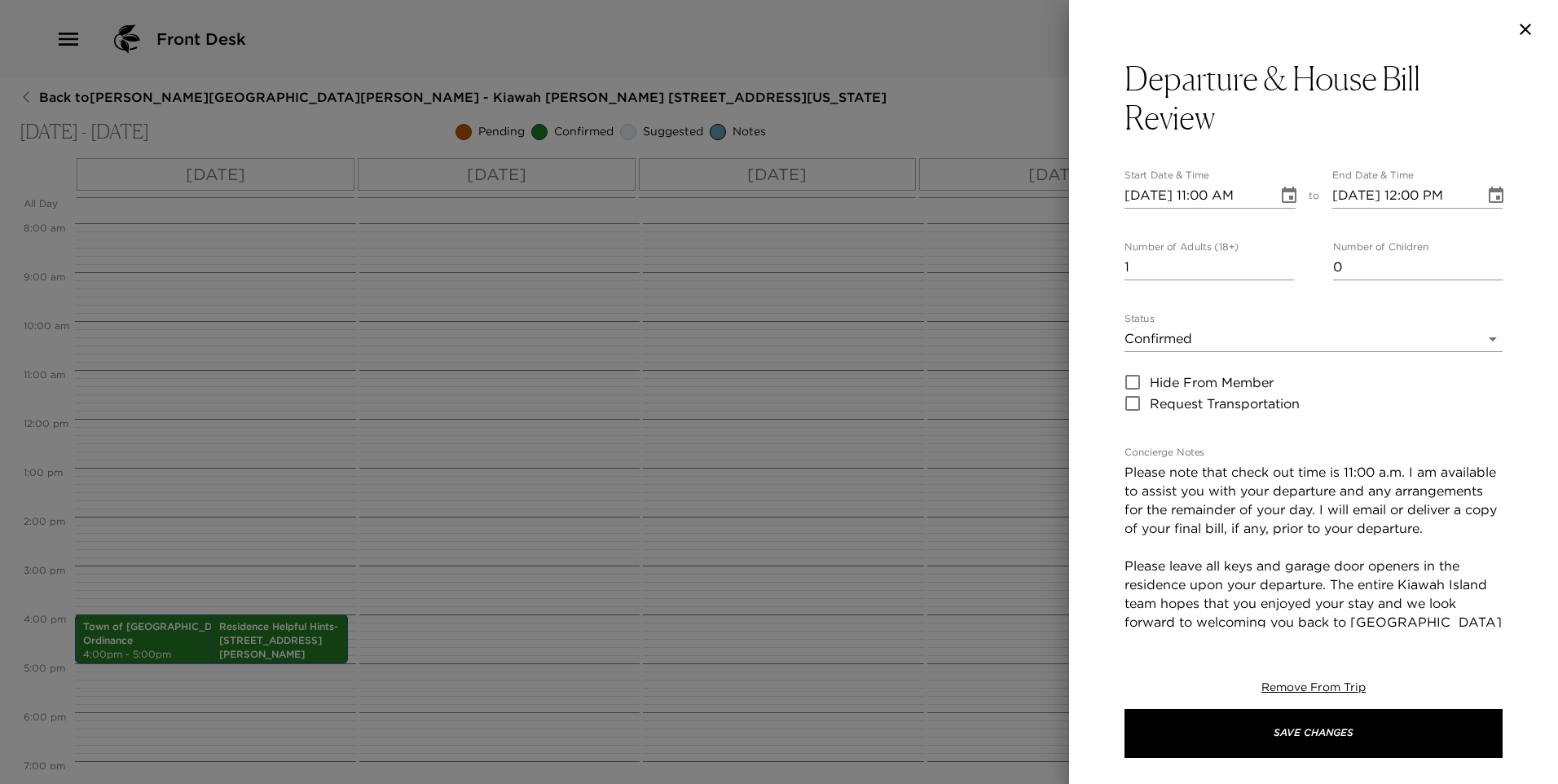
click at [1156, 196] on input "09/04/2025 11:00 AM" at bounding box center [1195, 196] width 142 height 26
type input "09/07/2025 11:00 AM"
type input "09/07/2025 12:00 PM"
type input "09/07/2025 11:00 AM"
type input "0"
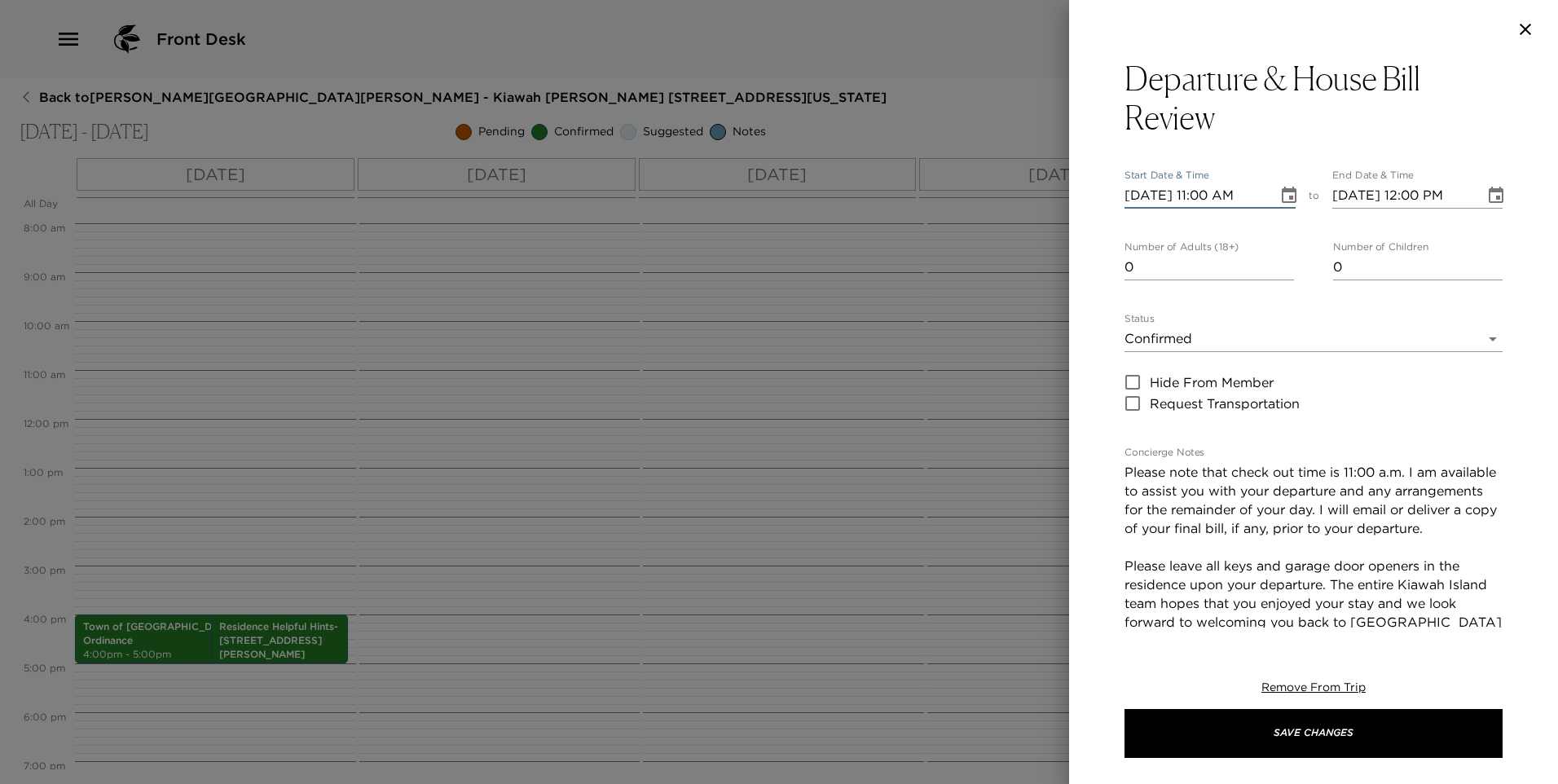
click at [1286, 270] on input "0" at bounding box center [1209, 267] width 170 height 26
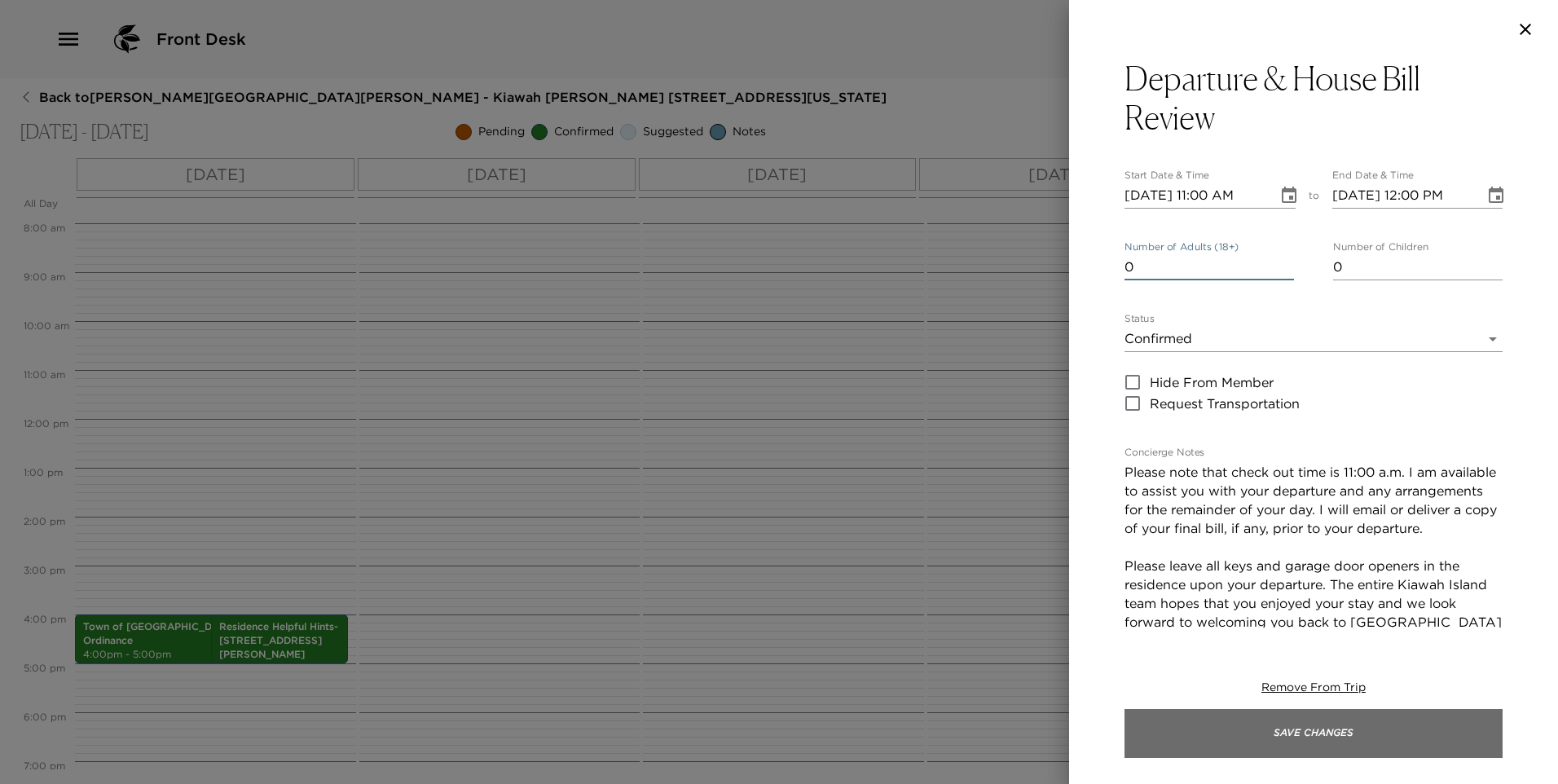
click at [1175, 740] on button "Save Changes" at bounding box center [1313, 733] width 378 height 49
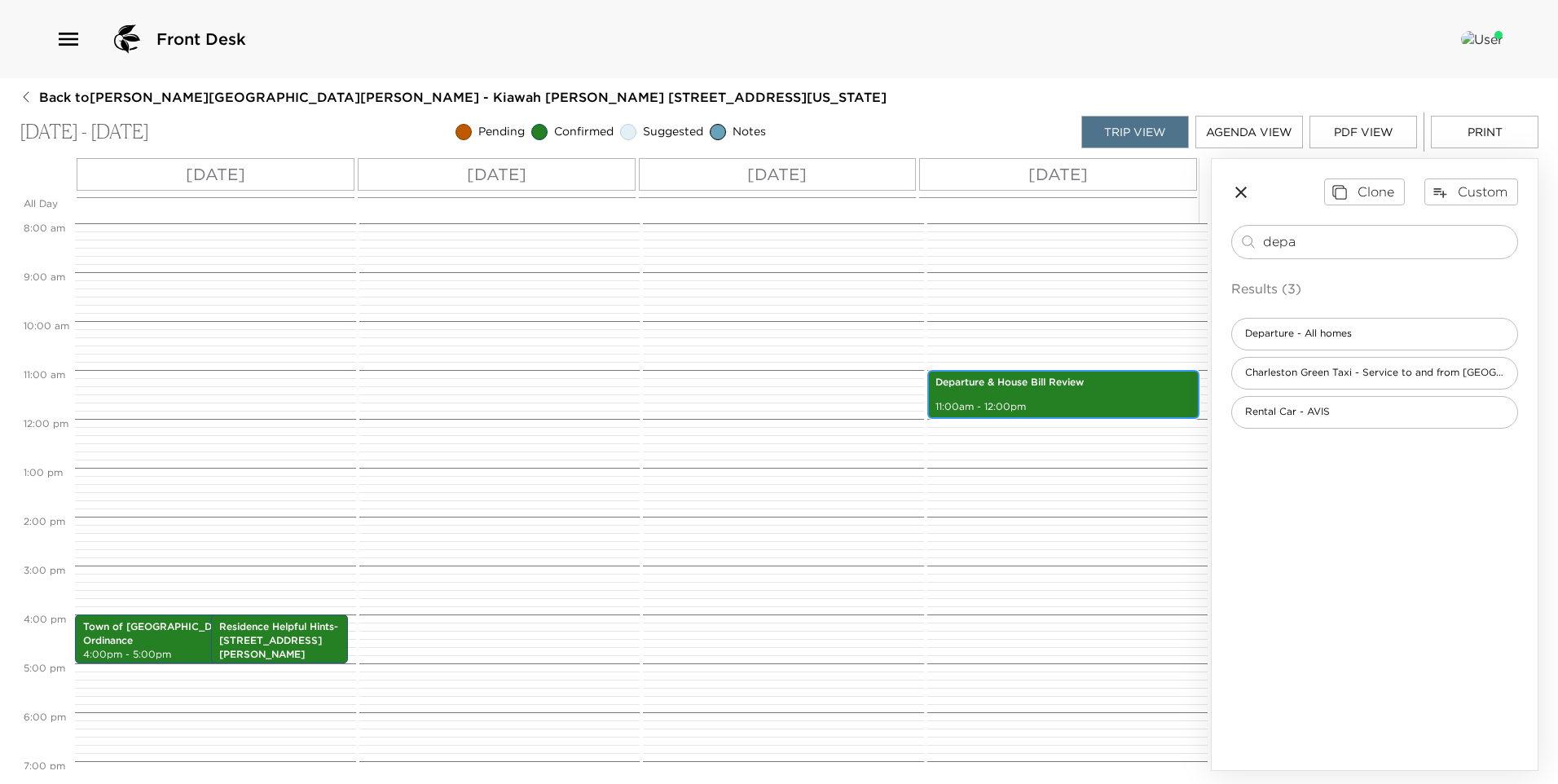
click at [1041, 380] on p "Departure & House Bill Review" at bounding box center [1063, 382] width 257 height 14
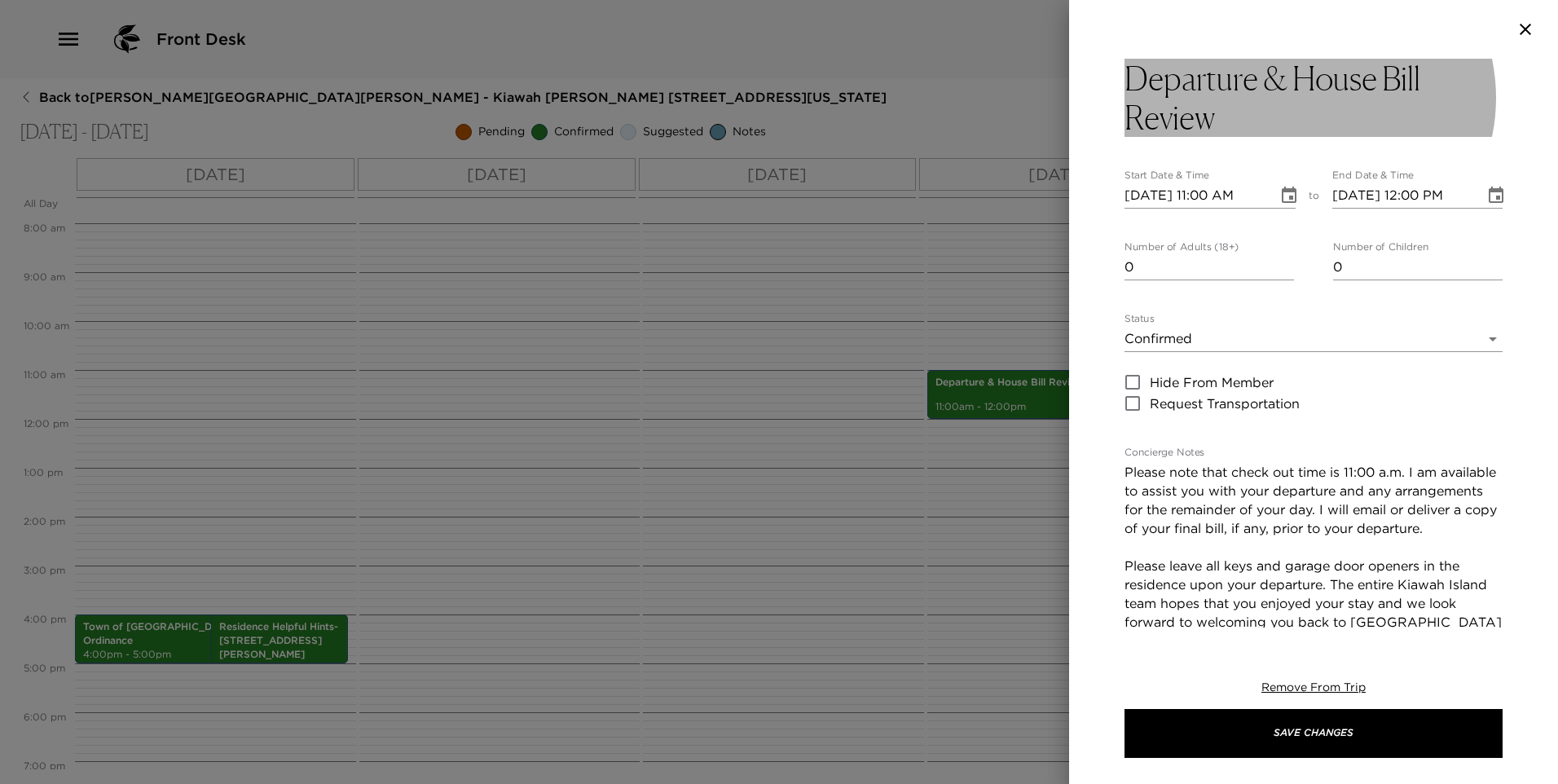
click at [1288, 78] on h3 "Departure & House Bill Review" at bounding box center [1313, 97] width 378 height 78
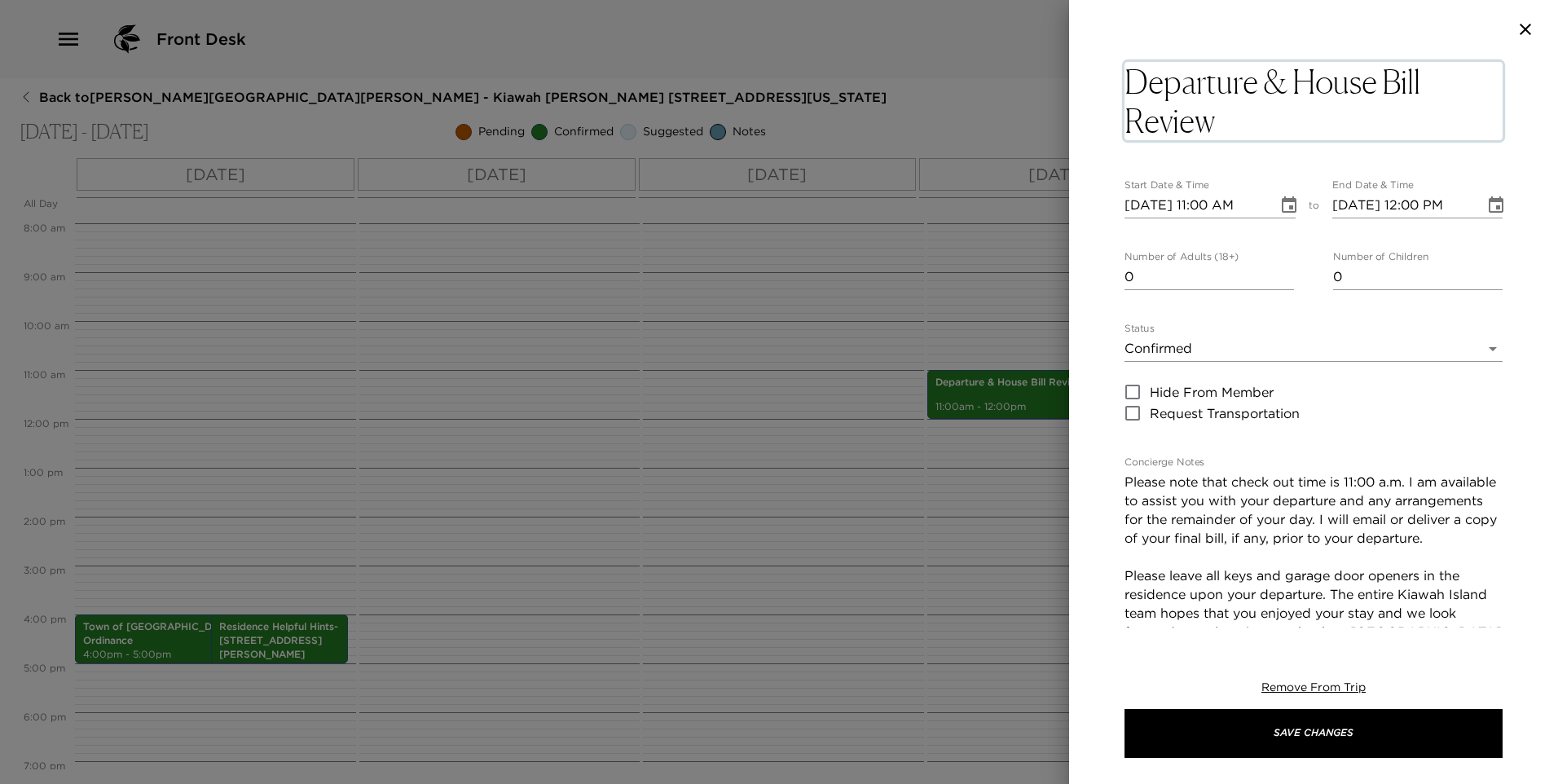
drag, startPoint x: 1264, startPoint y: 79, endPoint x: 1293, endPoint y: 171, distance: 96.5
click at [1293, 171] on div "Departure & House Bill Review x Start Date & Time 09/07/2025 11:00 AM to End Da…" at bounding box center [1313, 657] width 378 height 1198
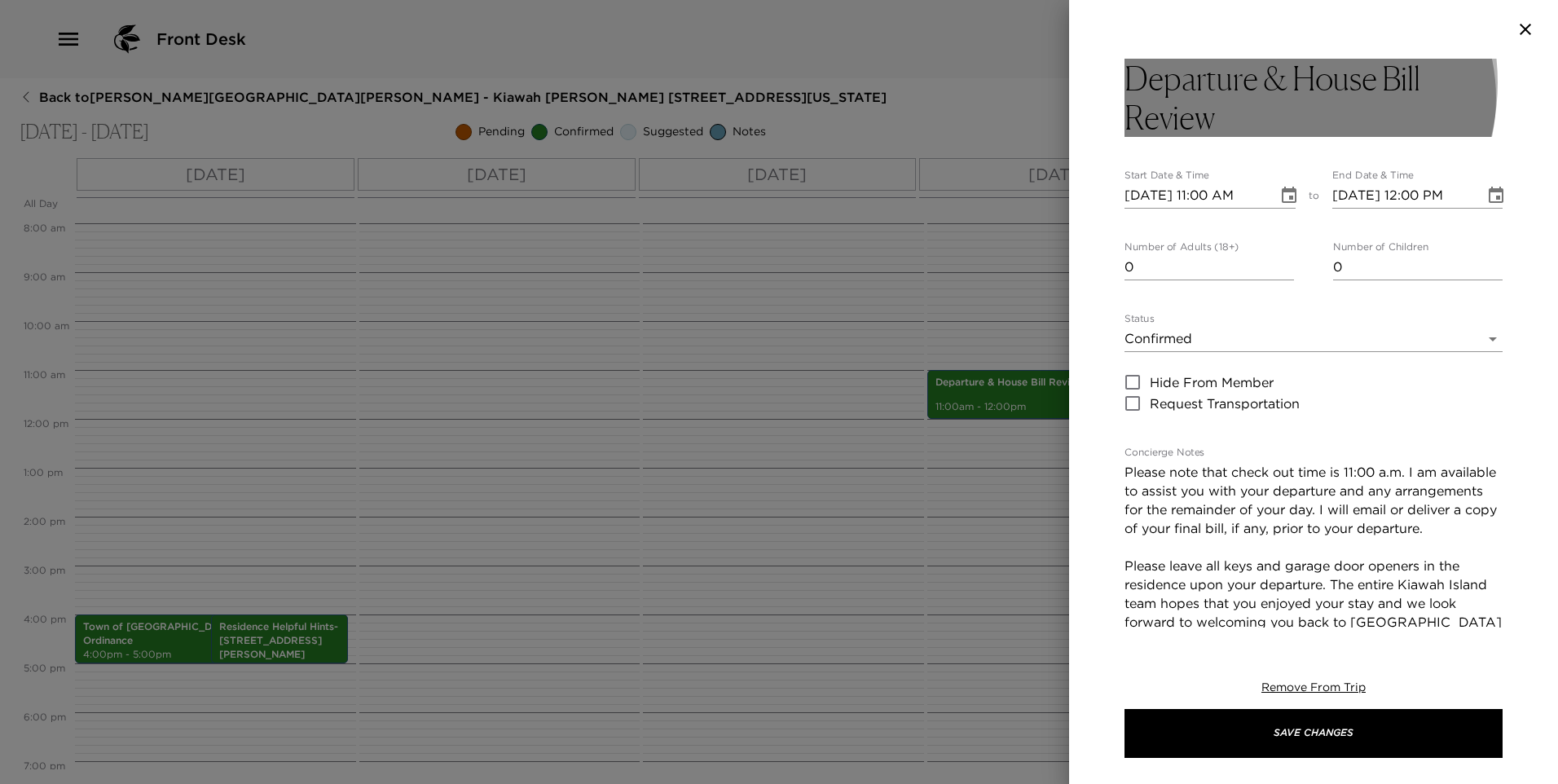
click at [1266, 82] on h3 "Departure & House Bill Review" at bounding box center [1313, 97] width 378 height 78
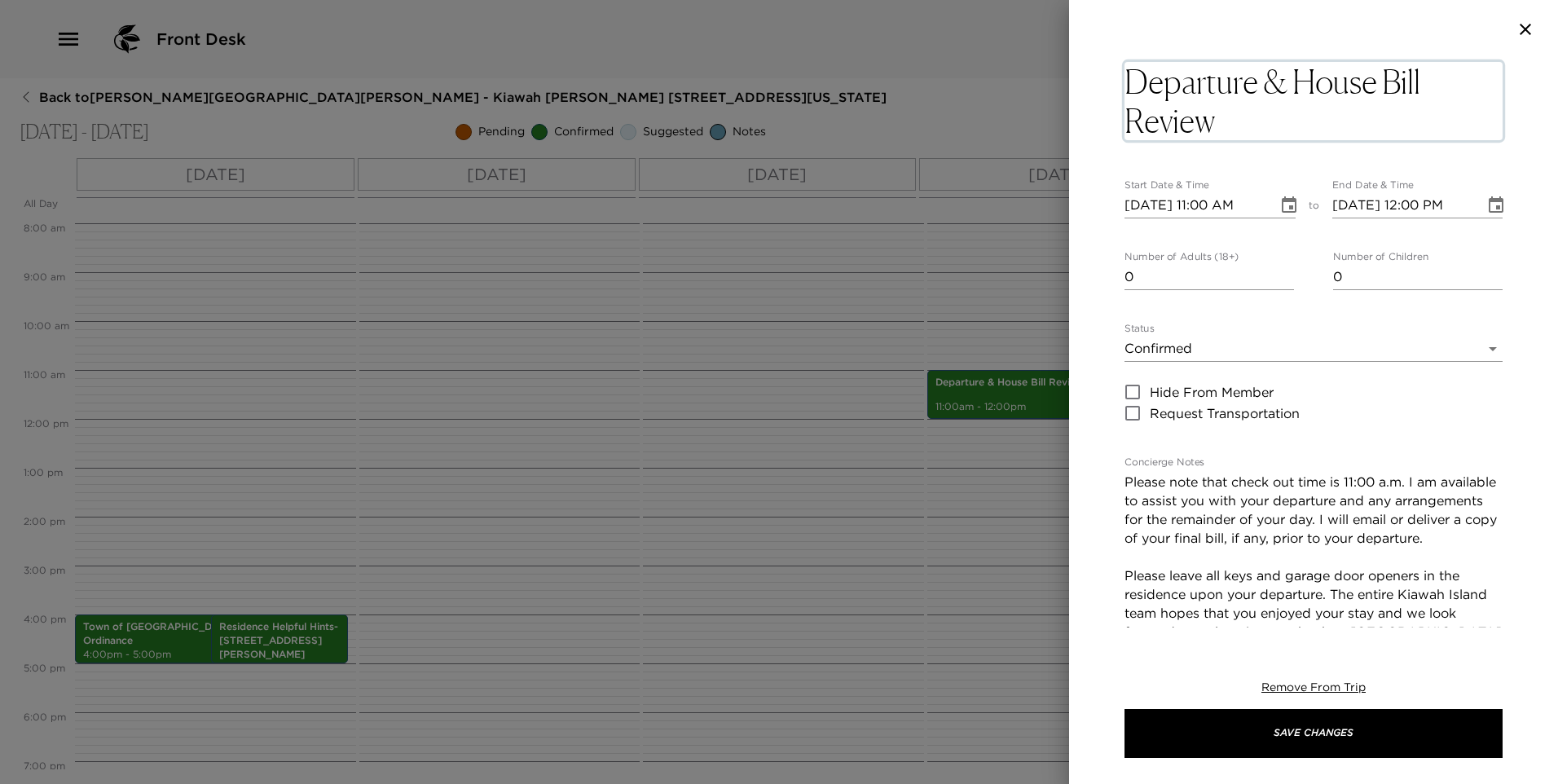
drag, startPoint x: 1259, startPoint y: 82, endPoint x: 1270, endPoint y: 110, distance: 30.1
click at [1270, 110] on textarea "Departure & House Bill Review" at bounding box center [1313, 101] width 378 height 78
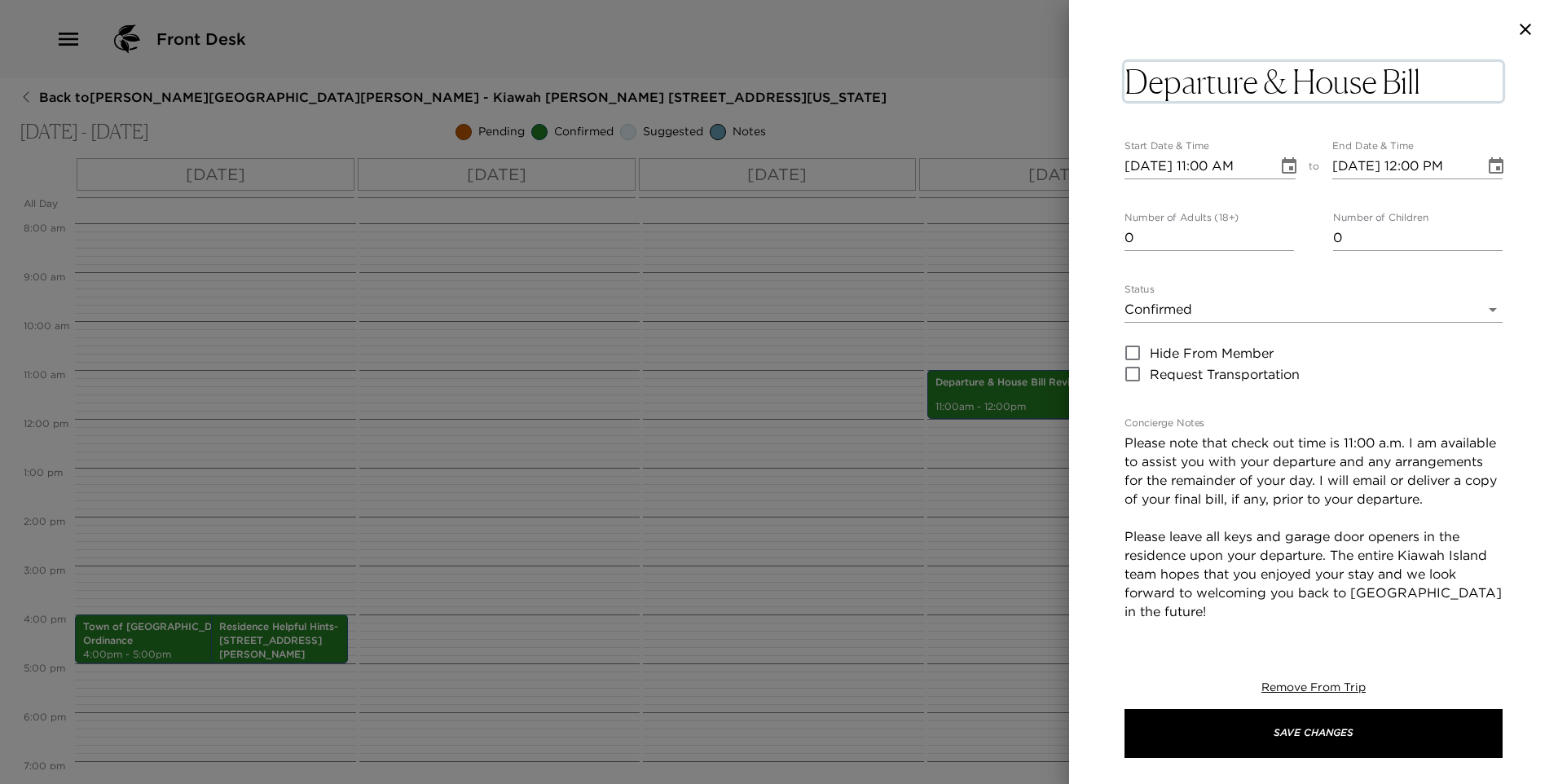
type textarea "Departure"
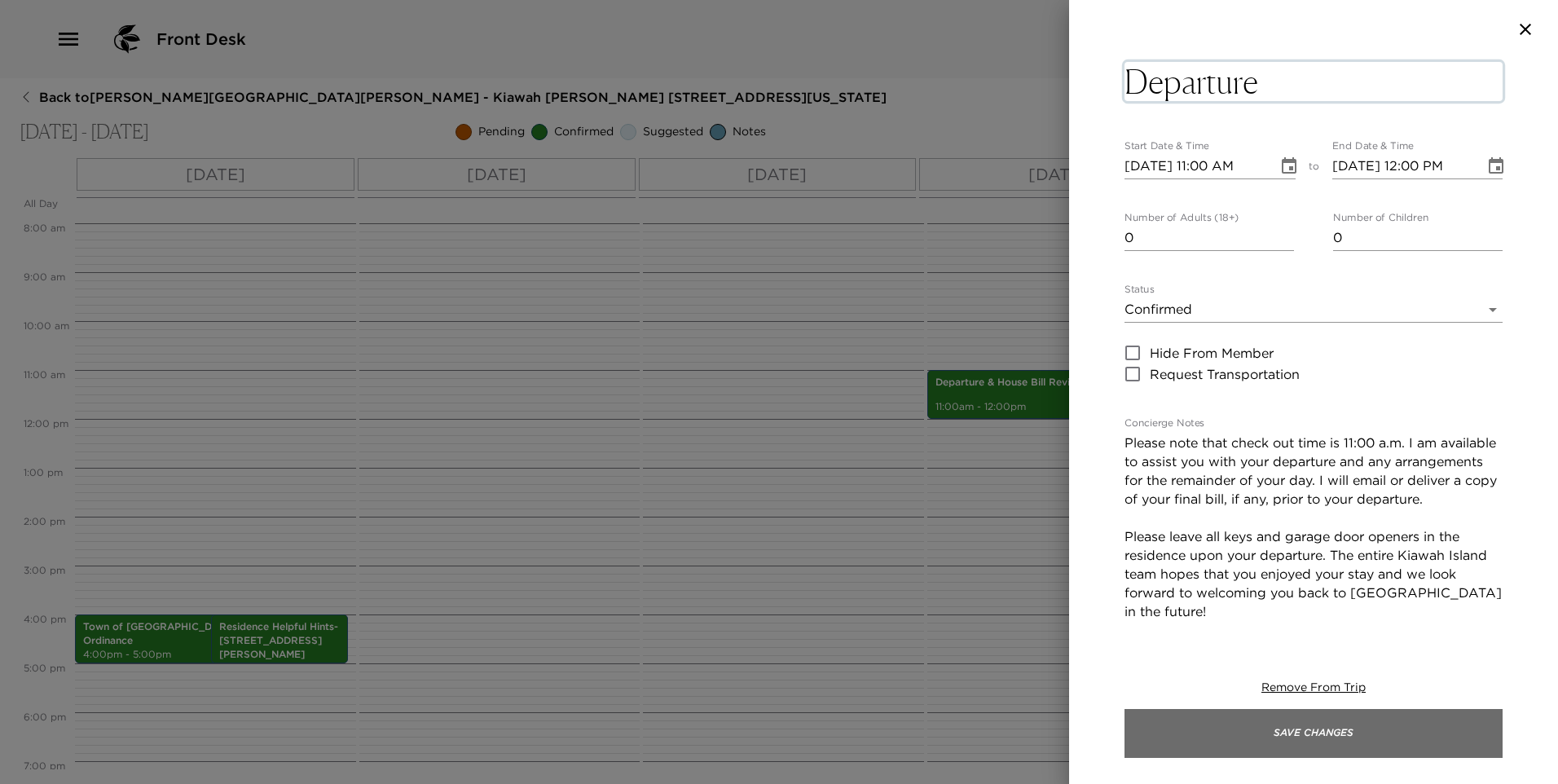
click at [1184, 734] on button "Save Changes" at bounding box center [1313, 733] width 378 height 49
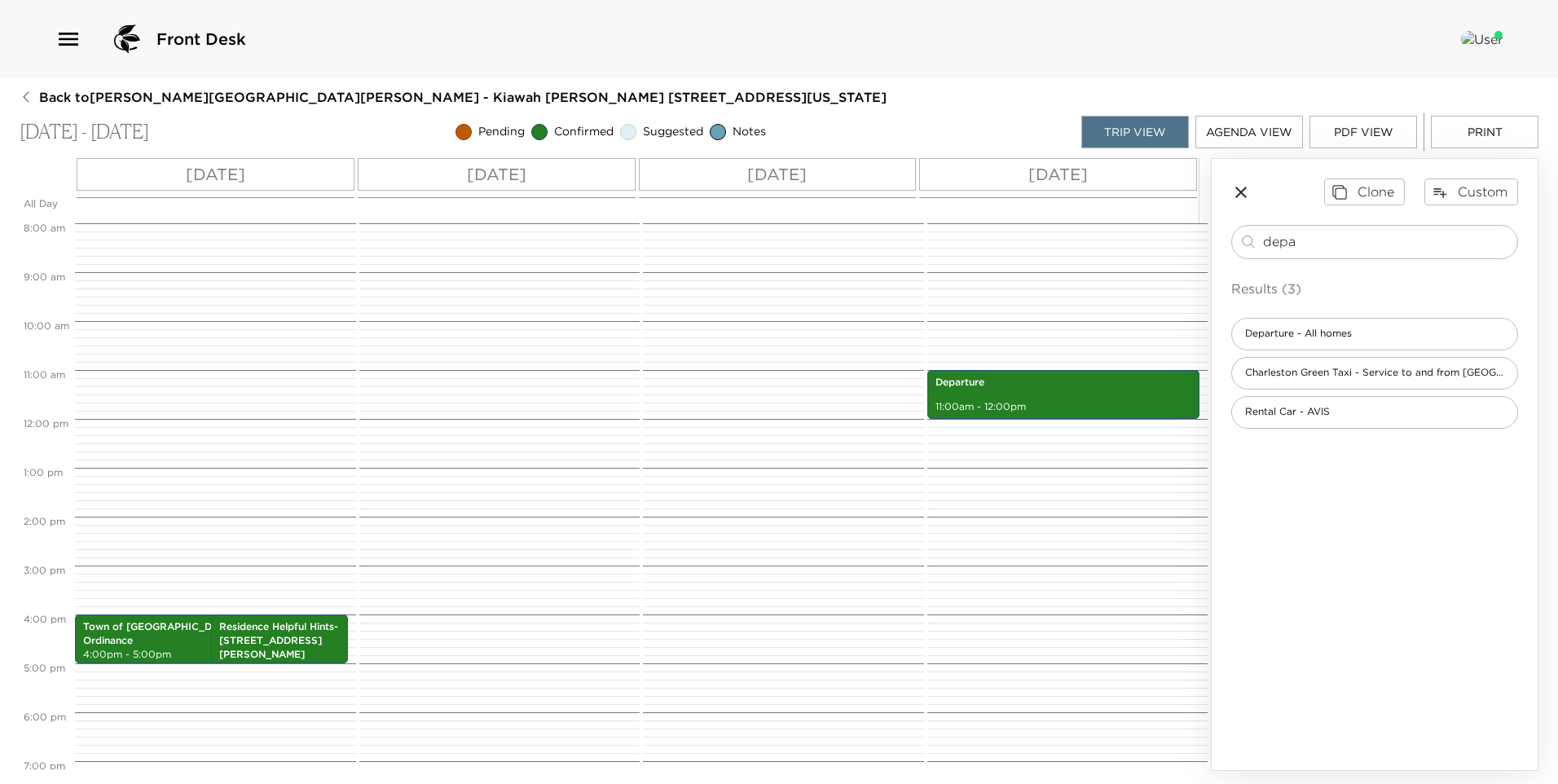
click at [1234, 193] on icon "button" at bounding box center [1241, 192] width 19 height 19
